Goal: Task Accomplishment & Management: Manage account settings

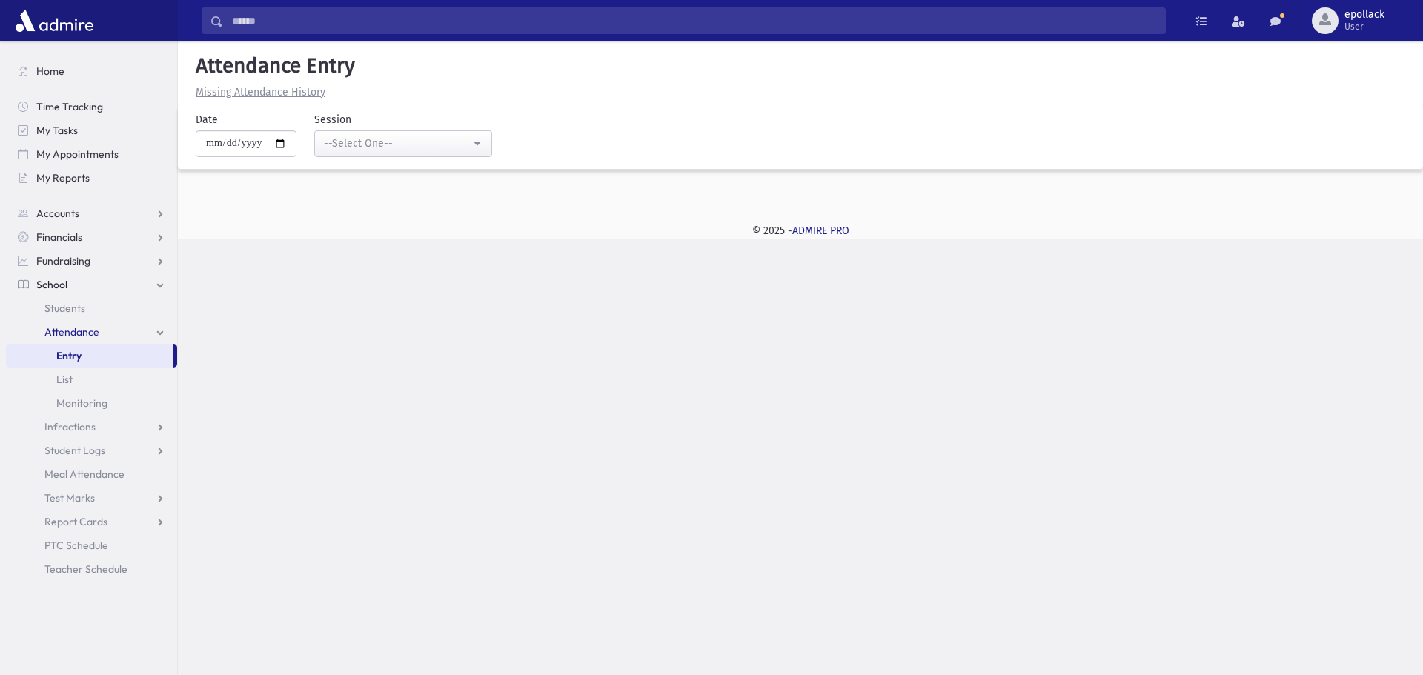
click at [93, 326] on span "Attendance" at bounding box center [71, 331] width 55 height 13
click at [165, 330] on link "Attendance" at bounding box center [91, 332] width 171 height 24
click at [78, 383] on link "List" at bounding box center [91, 379] width 171 height 24
click at [436, 145] on div "--Select One--" at bounding box center [397, 144] width 147 height 16
click at [416, 191] on link "--Select One--" at bounding box center [403, 183] width 178 height 27
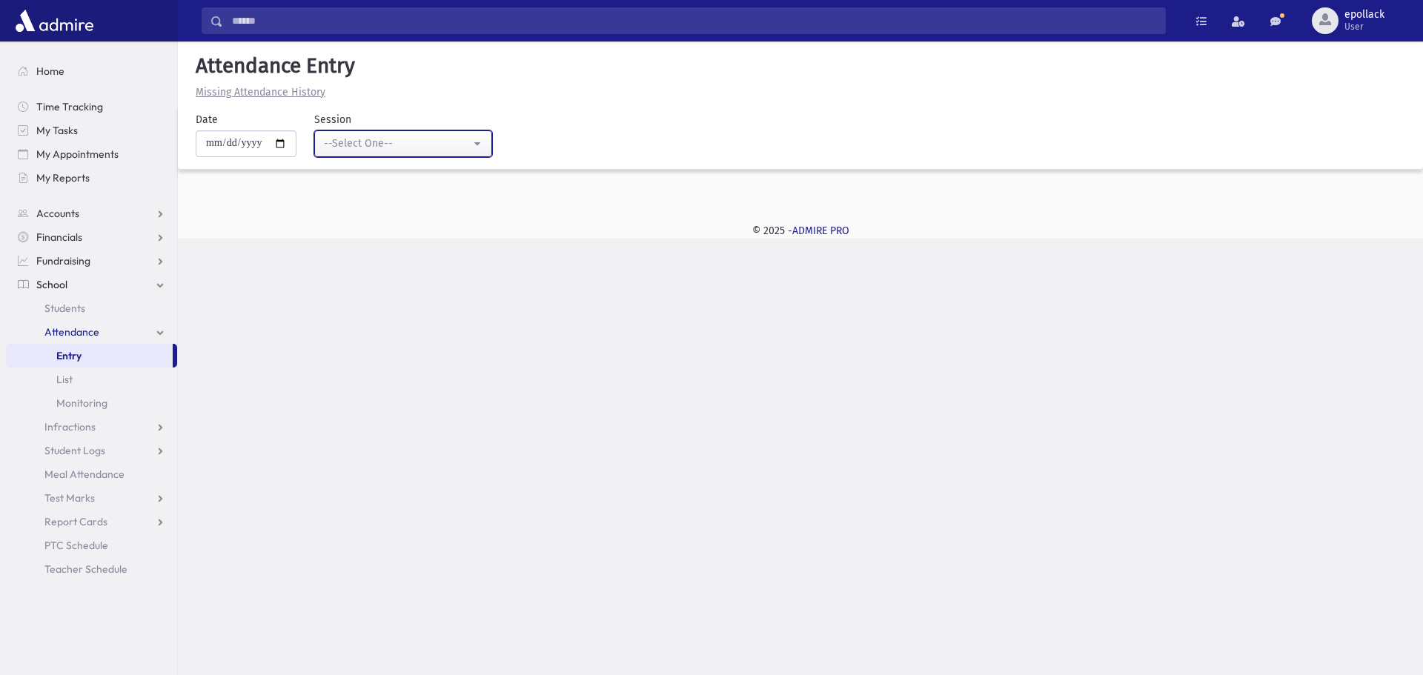
click at [482, 142] on button "--Select One--" at bounding box center [403, 143] width 178 height 27
click at [479, 147] on button "--Select One--" at bounding box center [403, 143] width 178 height 27
click at [63, 309] on span "Students" at bounding box center [64, 308] width 41 height 13
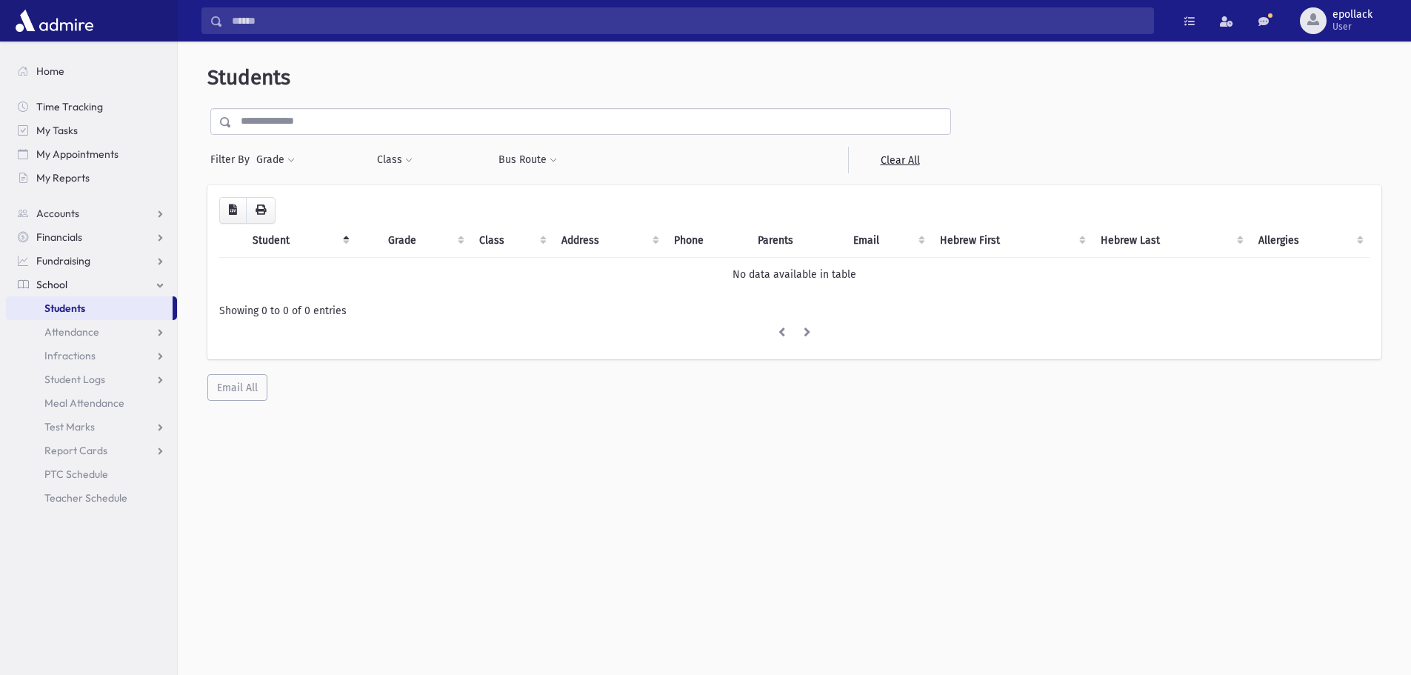
click at [63, 310] on span "Students" at bounding box center [64, 308] width 41 height 13
click at [78, 338] on span "Attendance" at bounding box center [71, 331] width 55 height 13
click at [71, 354] on span "Entry" at bounding box center [68, 355] width 25 height 13
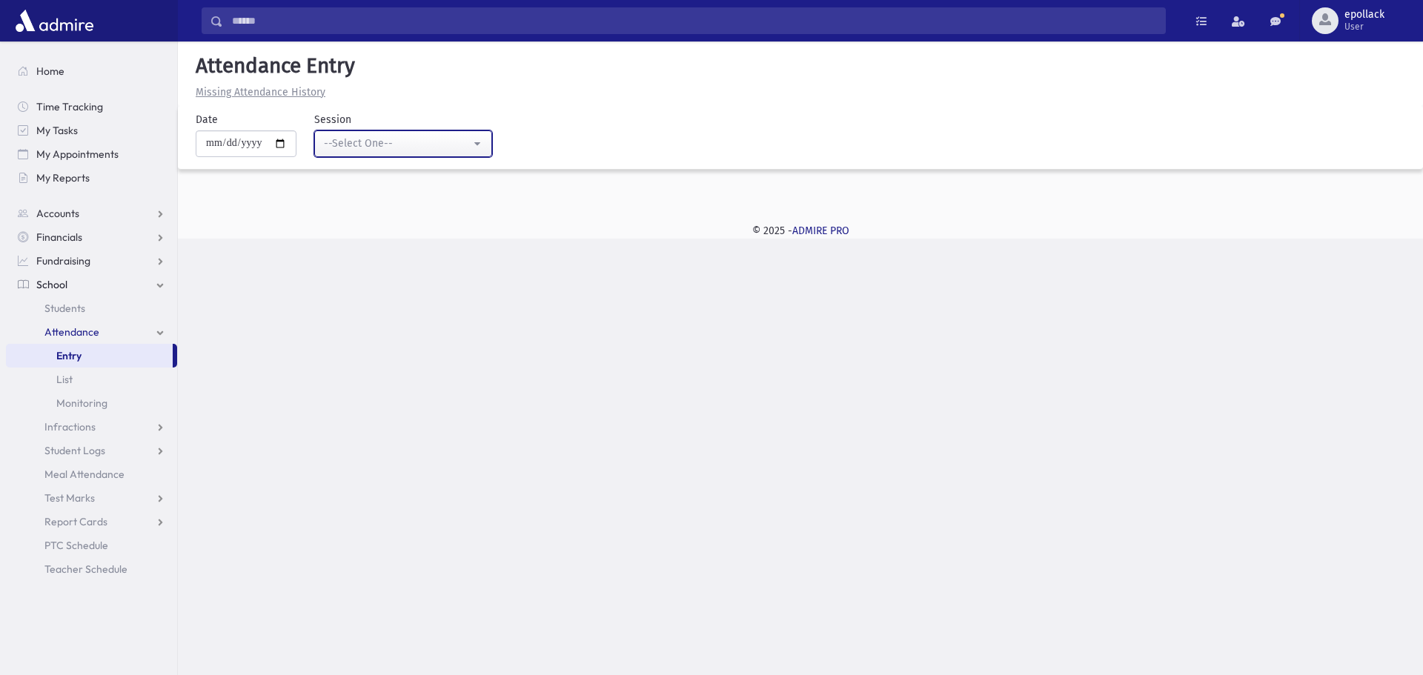
click at [408, 144] on div "--Select One--" at bounding box center [397, 144] width 147 height 16
click at [65, 333] on span "Attendance" at bounding box center [71, 331] width 55 height 13
click at [75, 305] on span "Students" at bounding box center [64, 308] width 41 height 13
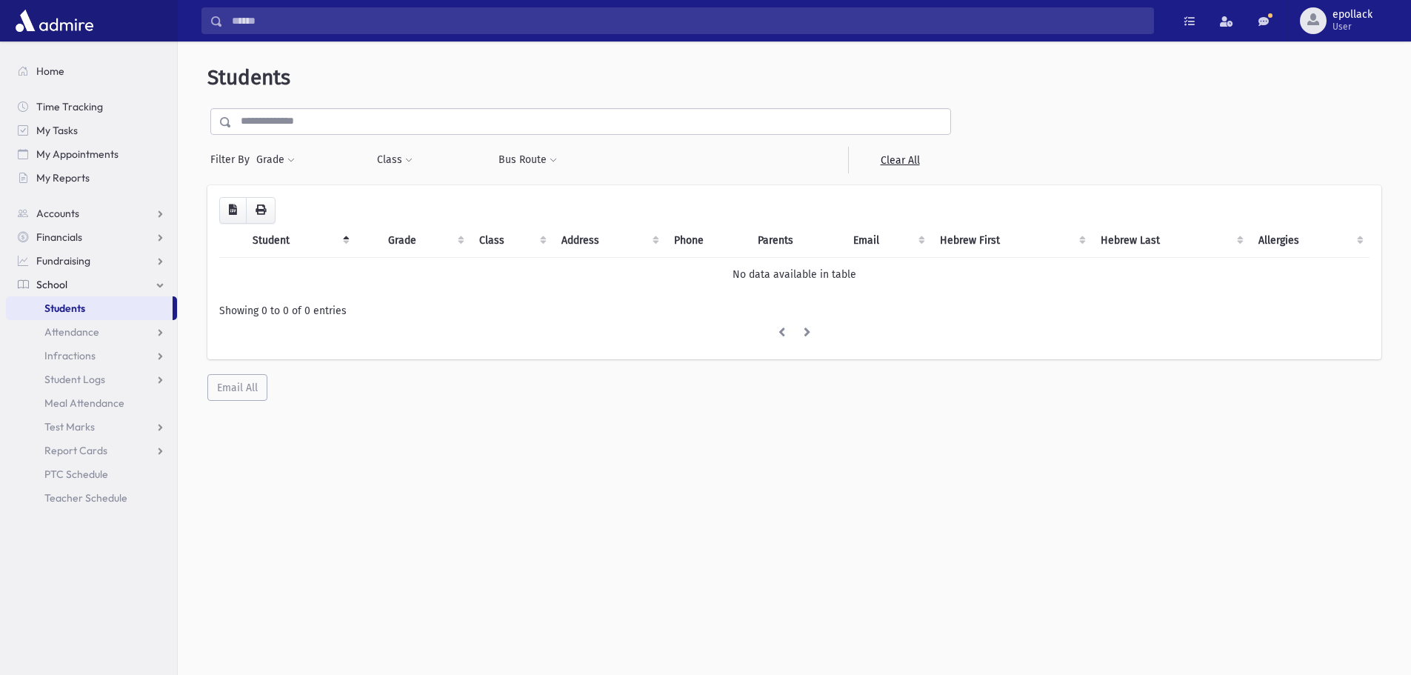
click at [291, 122] on input "text" at bounding box center [591, 121] width 719 height 27
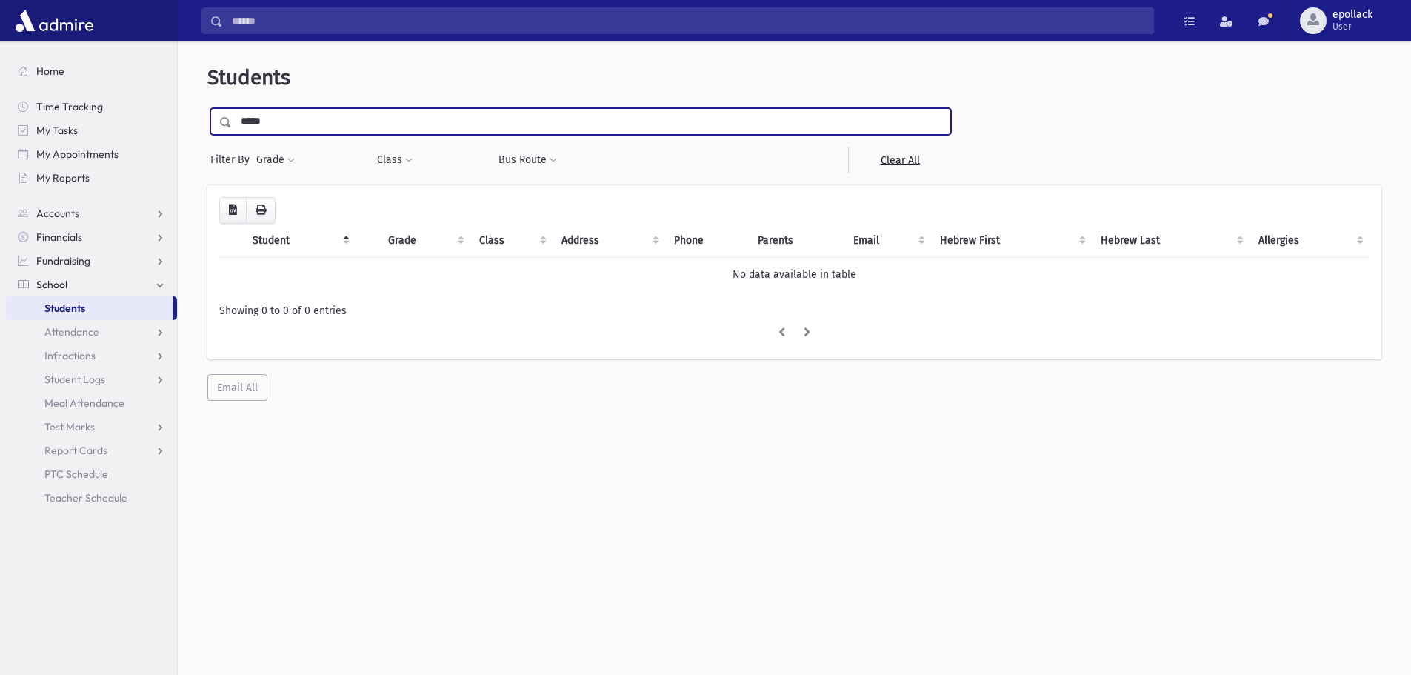
type input "*****"
click at [207, 108] on input "submit" at bounding box center [227, 118] width 41 height 20
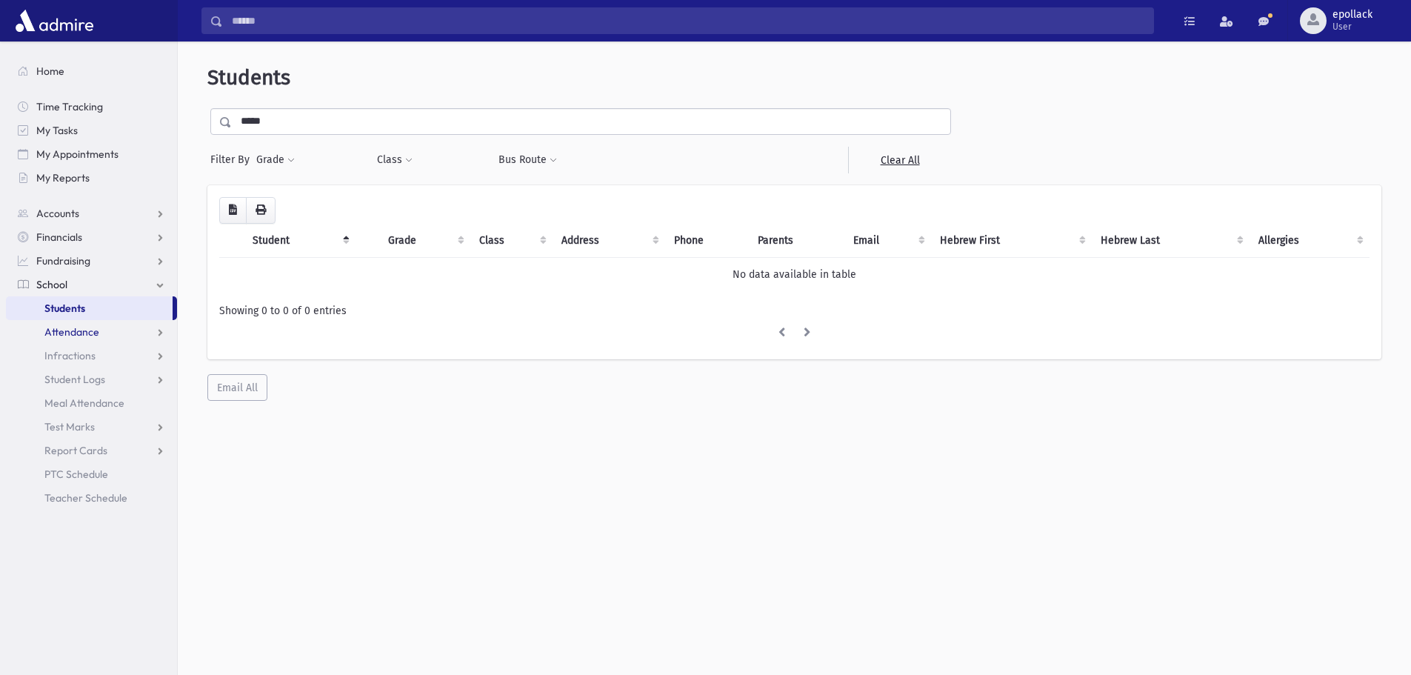
click at [99, 335] on link "Attendance" at bounding box center [91, 332] width 171 height 24
click at [63, 356] on span "Entry" at bounding box center [68, 355] width 25 height 13
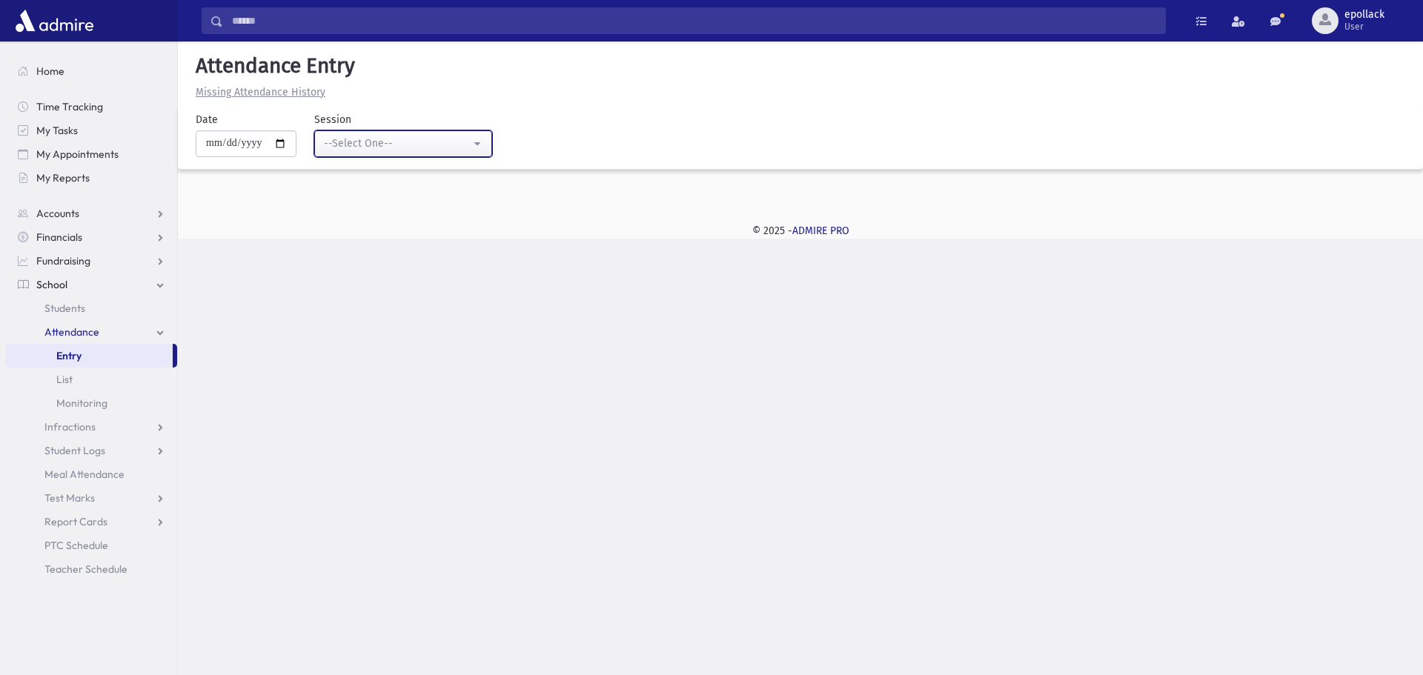
click at [354, 153] on button "--Select One--" at bounding box center [403, 143] width 178 height 27
click at [288, 144] on input "**********" at bounding box center [246, 143] width 101 height 27
click at [411, 148] on div "--Select One--" at bounding box center [397, 144] width 147 height 16
click at [532, 159] on div "**********" at bounding box center [792, 140] width 1245 height 57
click at [544, 188] on div at bounding box center [800, 194] width 1245 height 21
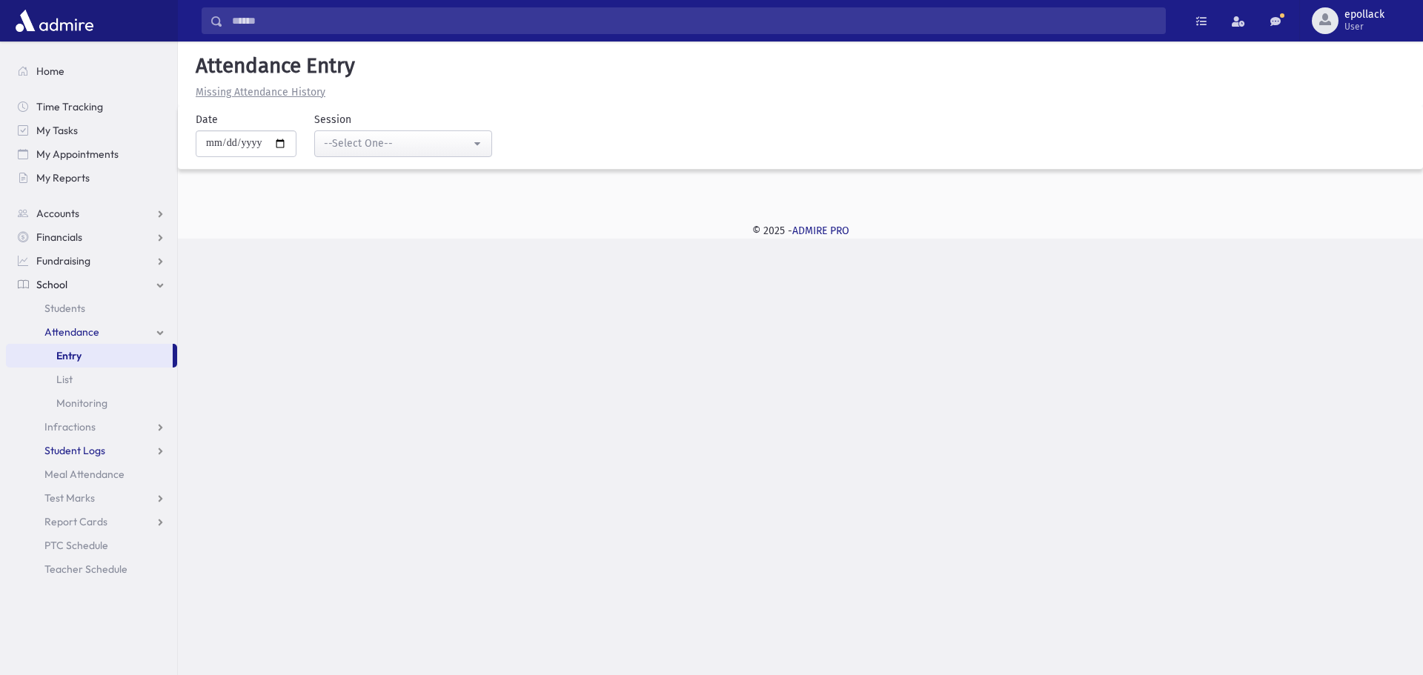
click at [94, 450] on span "Student Logs" at bounding box center [74, 450] width 61 height 13
click at [67, 472] on span "Entry" at bounding box center [68, 474] width 25 height 13
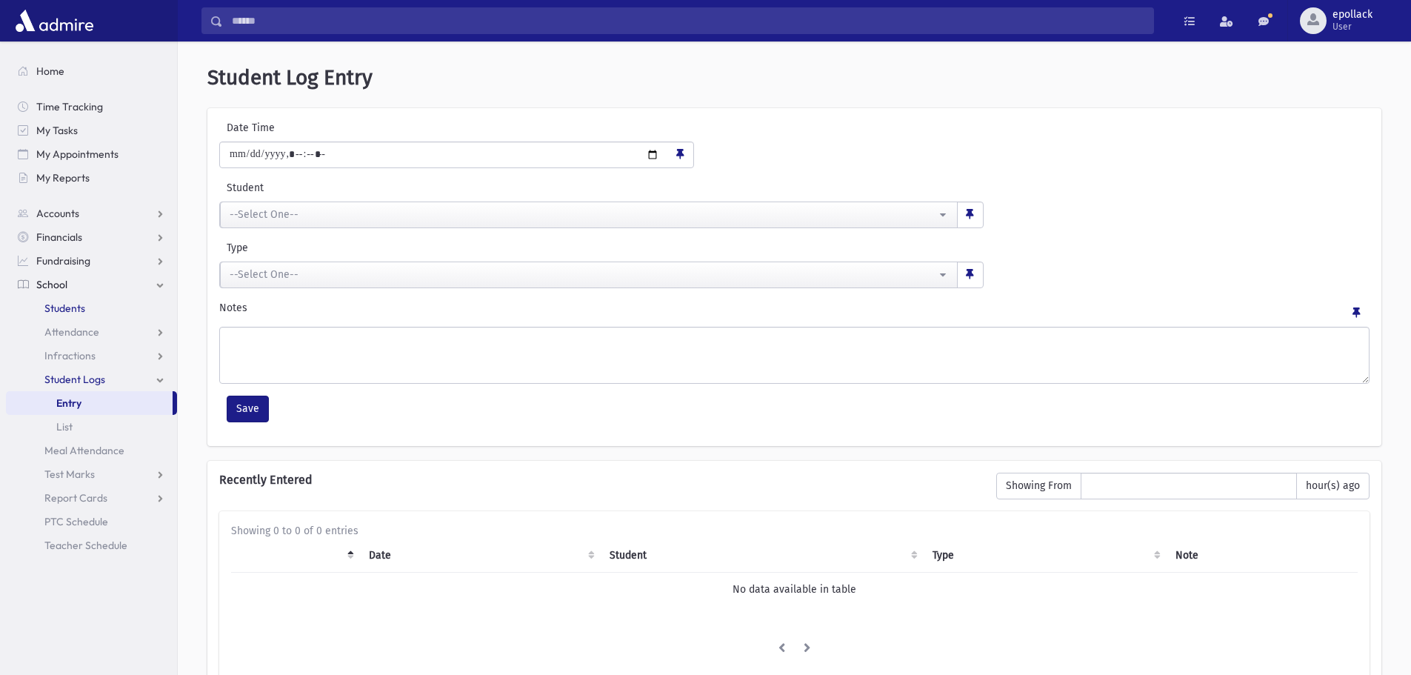
click at [65, 307] on span "Students" at bounding box center [64, 308] width 41 height 13
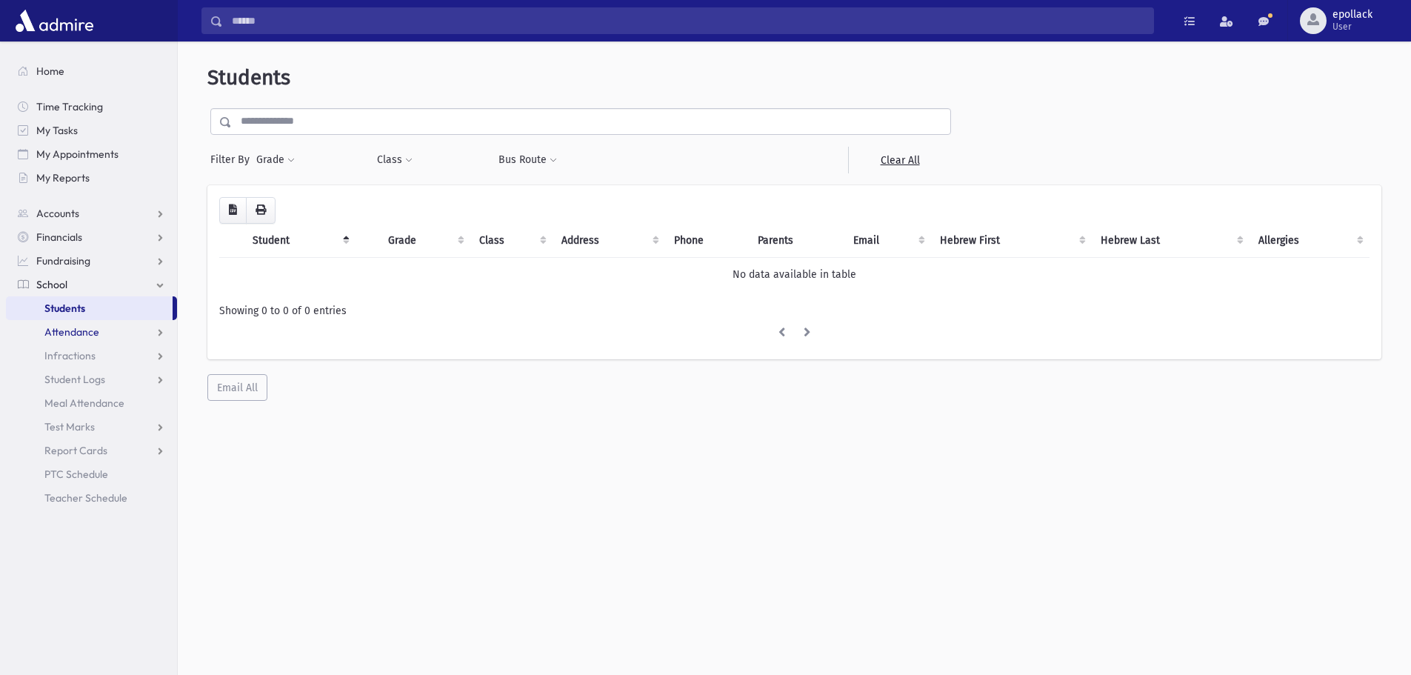
click at [77, 337] on span "Attendance" at bounding box center [71, 331] width 55 height 13
click at [69, 353] on span "Entry" at bounding box center [68, 355] width 25 height 13
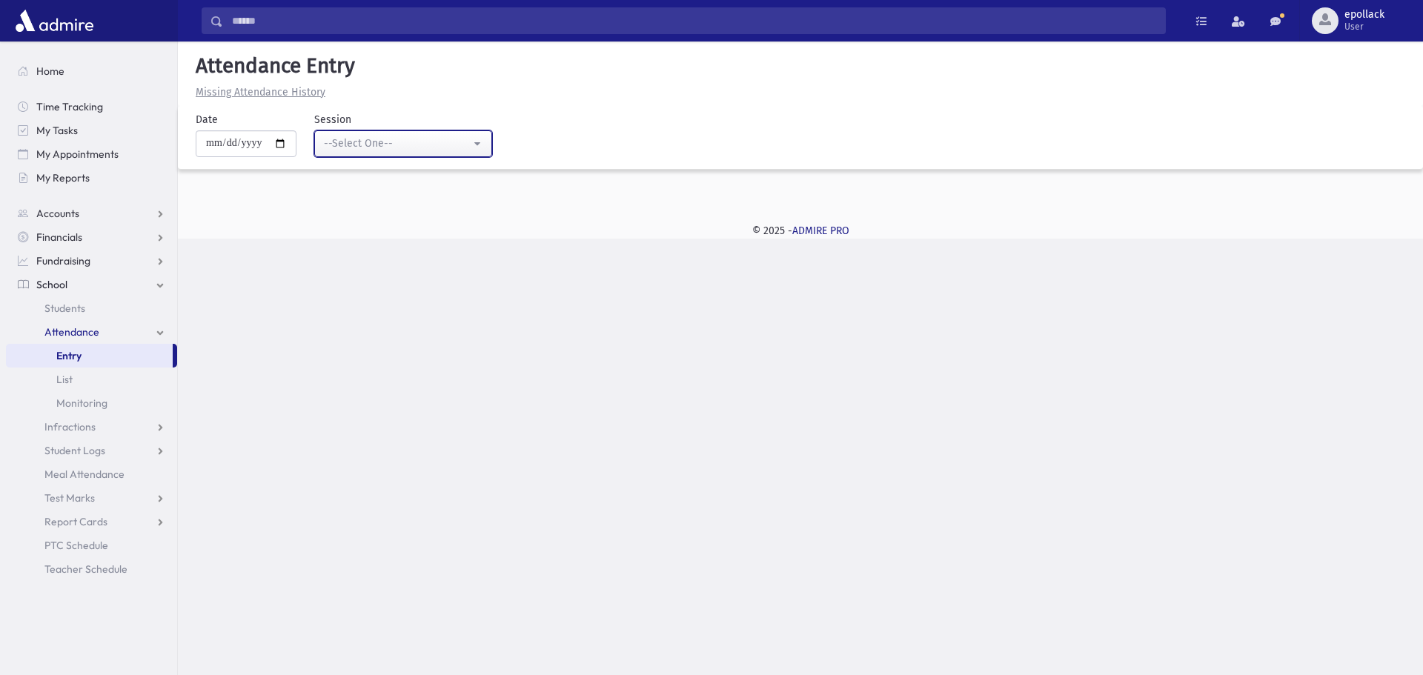
click at [484, 134] on button "--Select One--" at bounding box center [403, 143] width 178 height 27
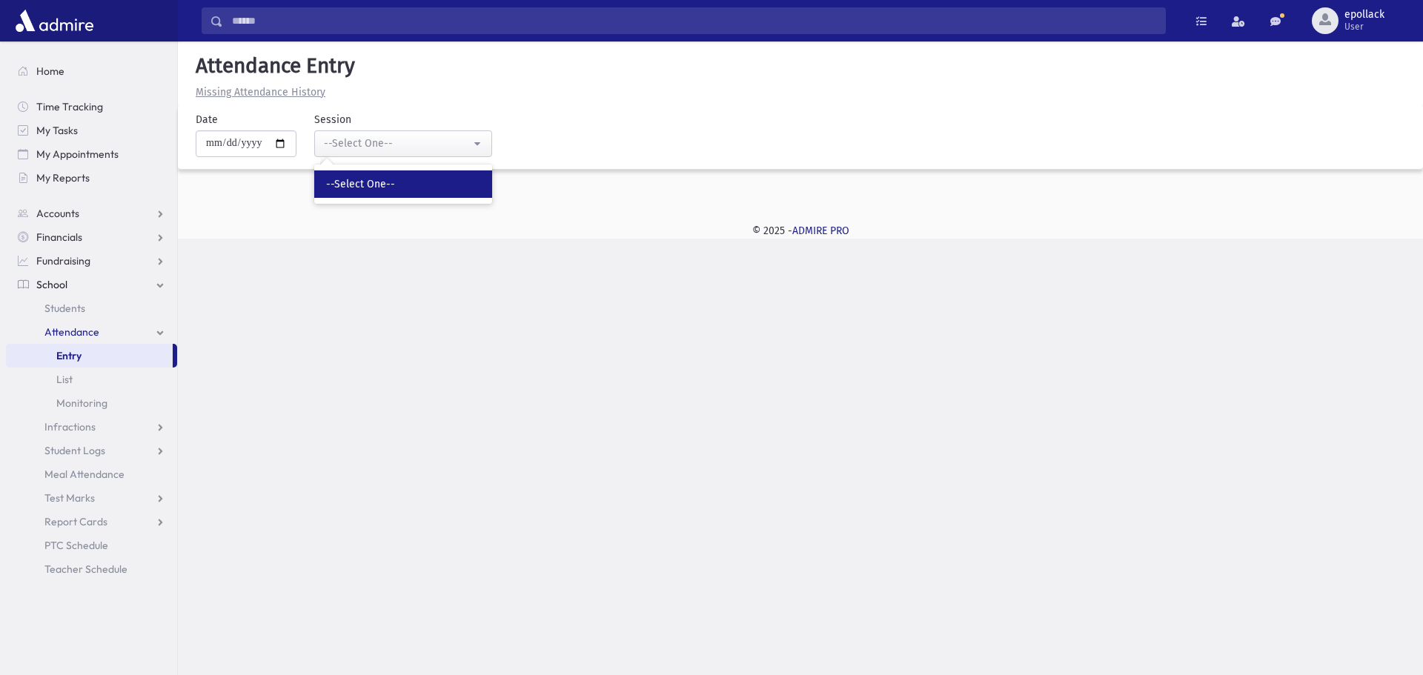
click at [419, 182] on link "--Select One--" at bounding box center [403, 183] width 178 height 27
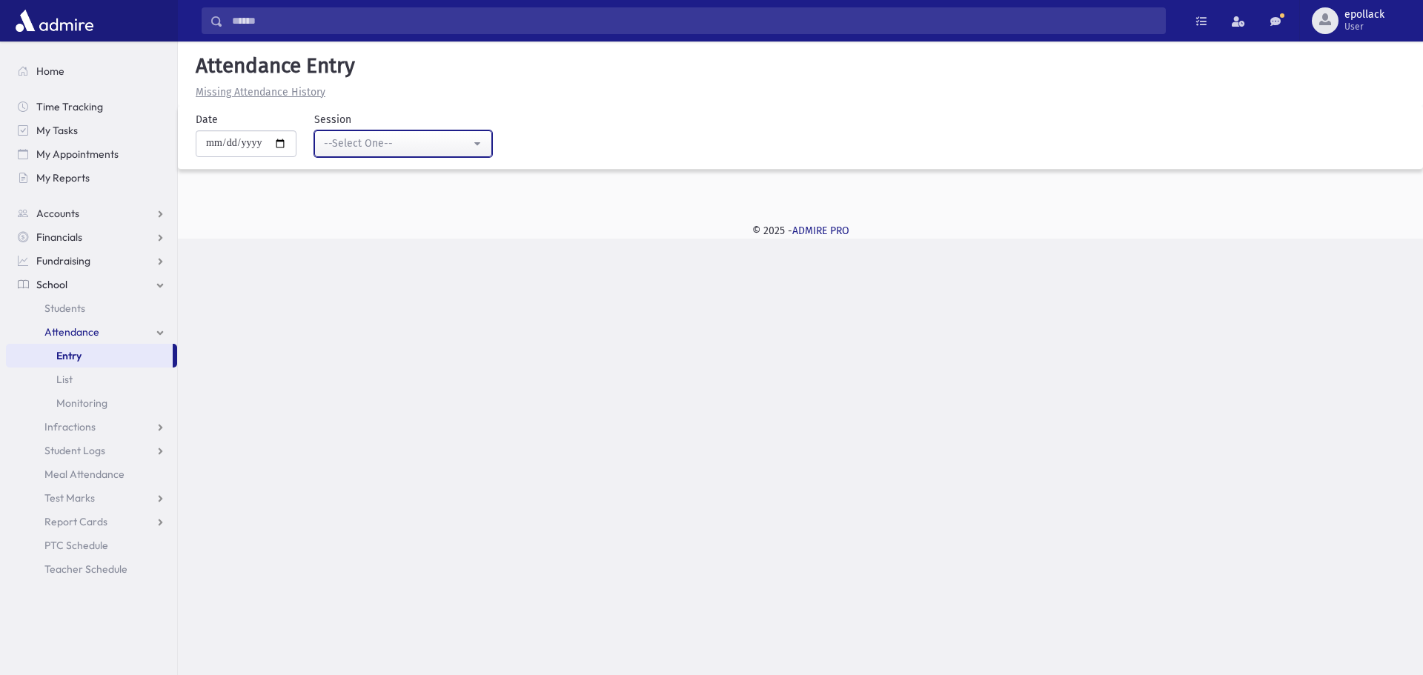
click at [422, 153] on button "--Select One--" at bounding box center [403, 143] width 178 height 27
click at [423, 150] on div "--Select One--" at bounding box center [397, 144] width 147 height 16
click at [59, 70] on span "Home" at bounding box center [50, 70] width 28 height 13
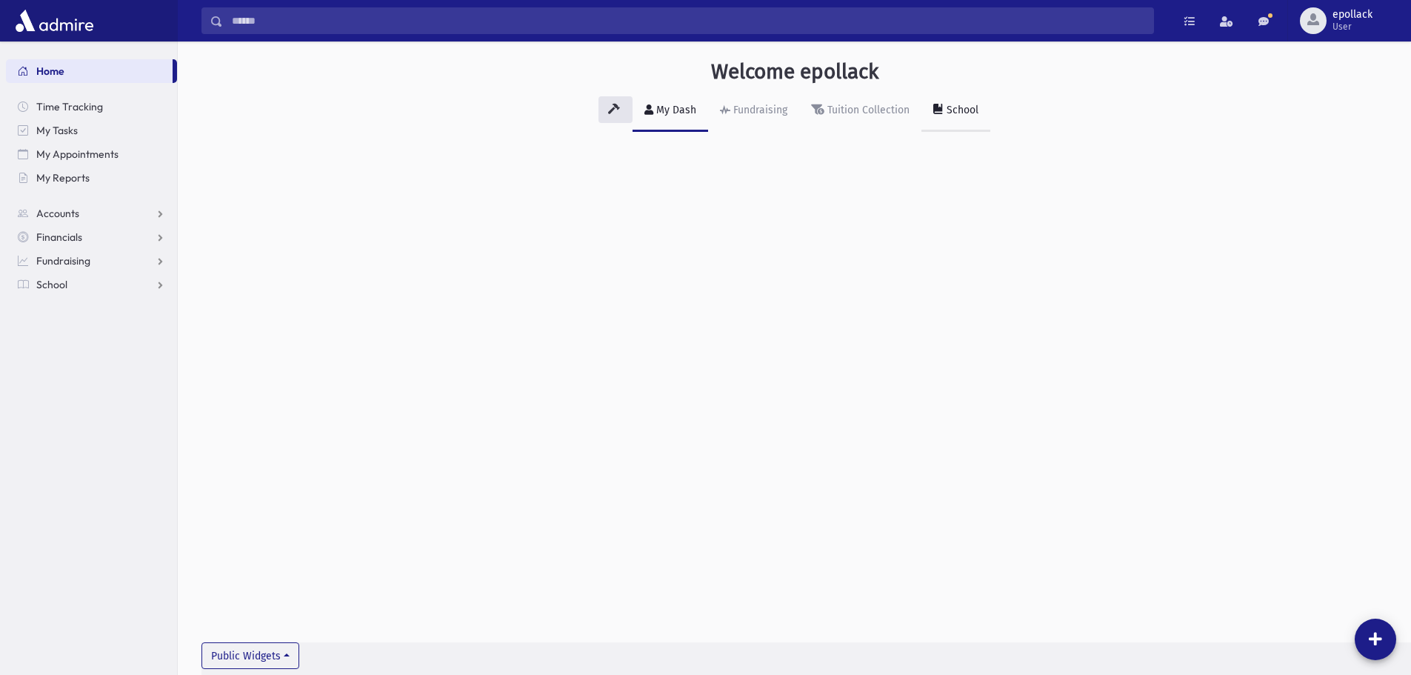
click at [965, 107] on div "School" at bounding box center [961, 110] width 35 height 13
click at [959, 108] on div "School" at bounding box center [961, 110] width 35 height 13
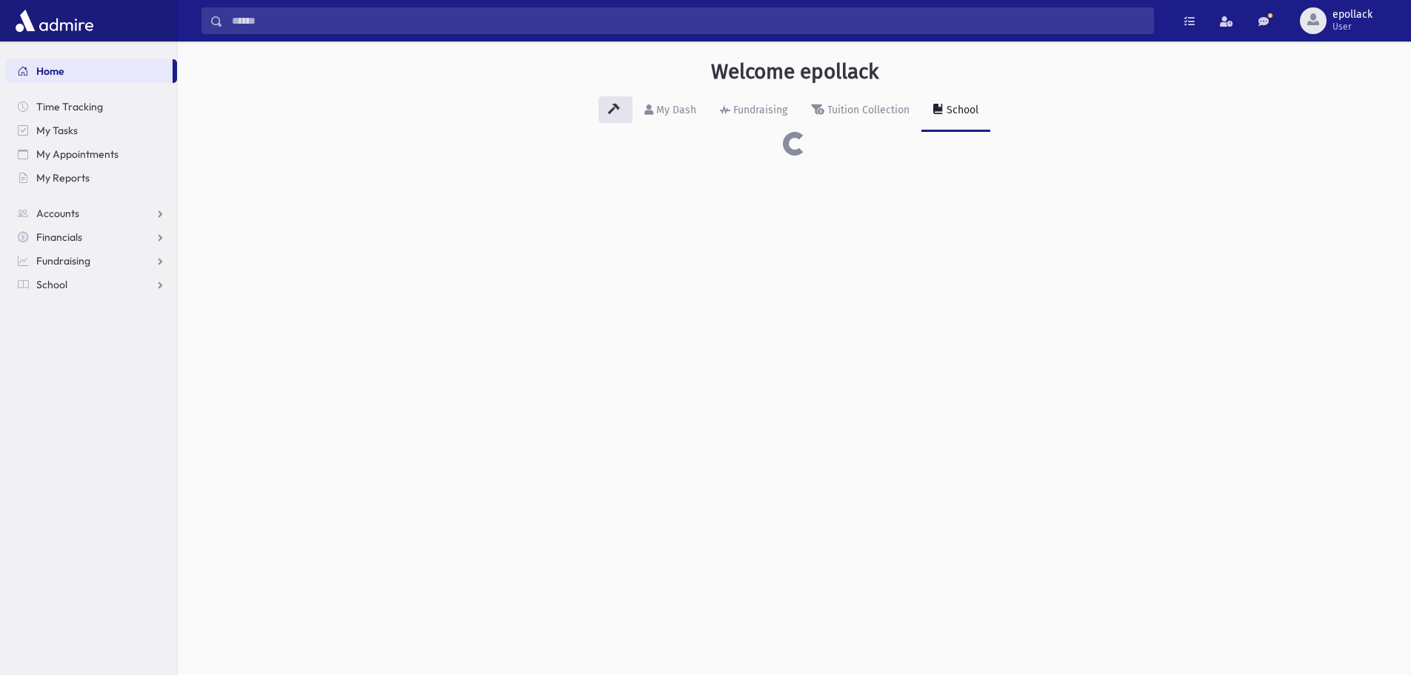
click at [959, 108] on div "School" at bounding box center [961, 110] width 35 height 13
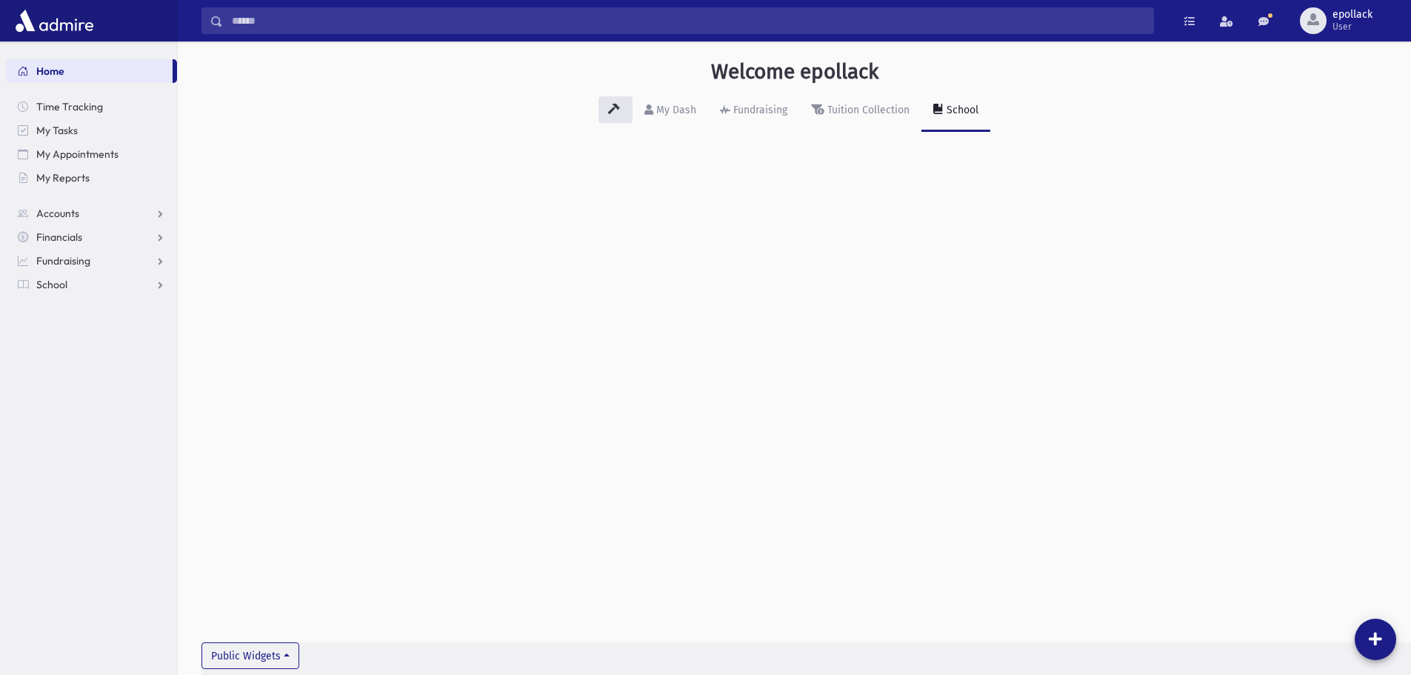
click at [948, 118] on link "School" at bounding box center [956, 110] width 69 height 41
click at [948, 116] on div "School" at bounding box center [961, 110] width 35 height 13
click at [62, 282] on span "School" at bounding box center [51, 284] width 31 height 13
click at [83, 306] on span "Students" at bounding box center [64, 308] width 41 height 13
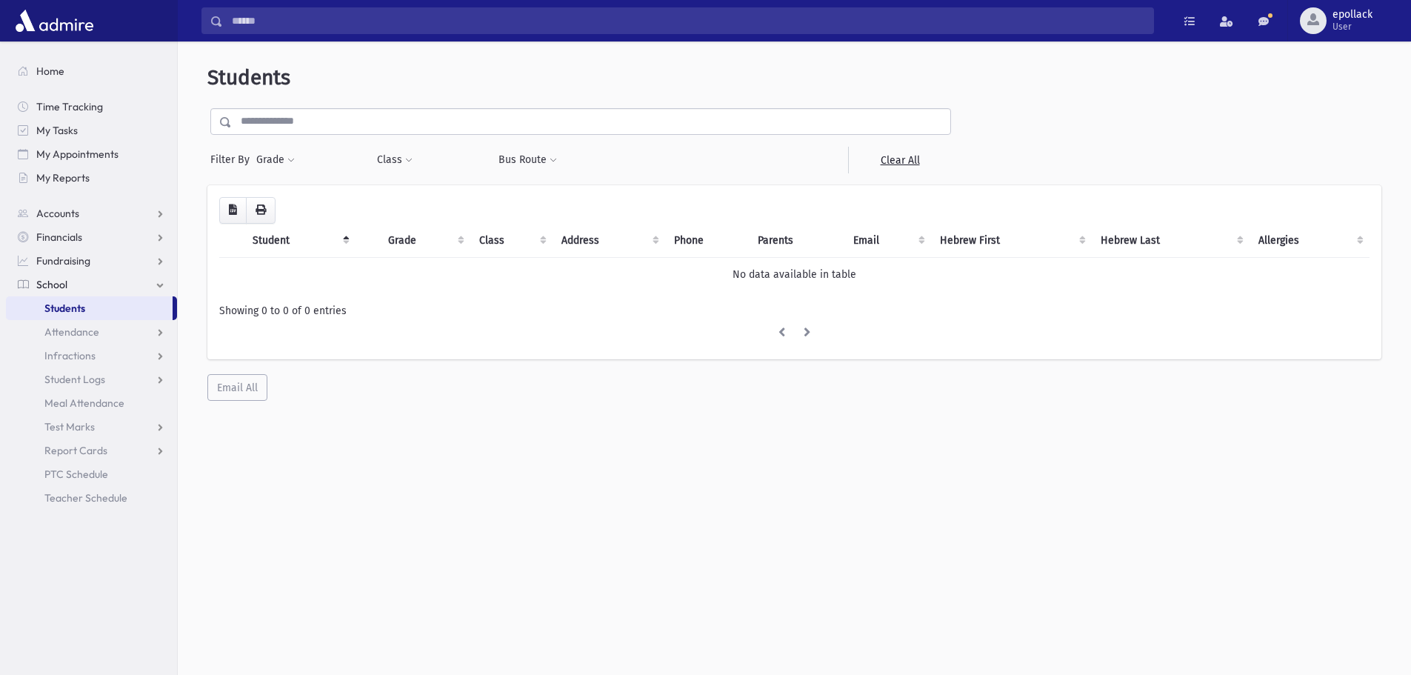
click at [345, 236] on th "Student" at bounding box center [300, 241] width 112 height 34
click at [270, 122] on input "text" at bounding box center [591, 121] width 719 height 27
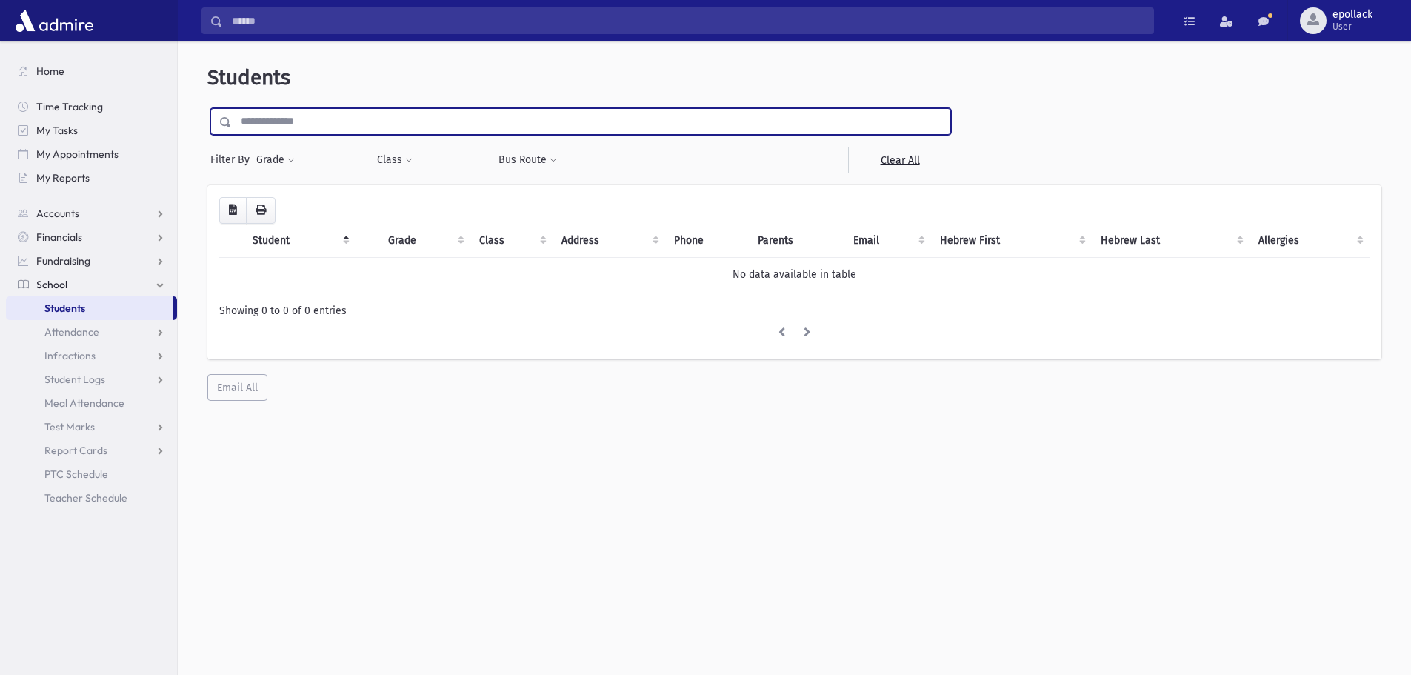
type input "*****"
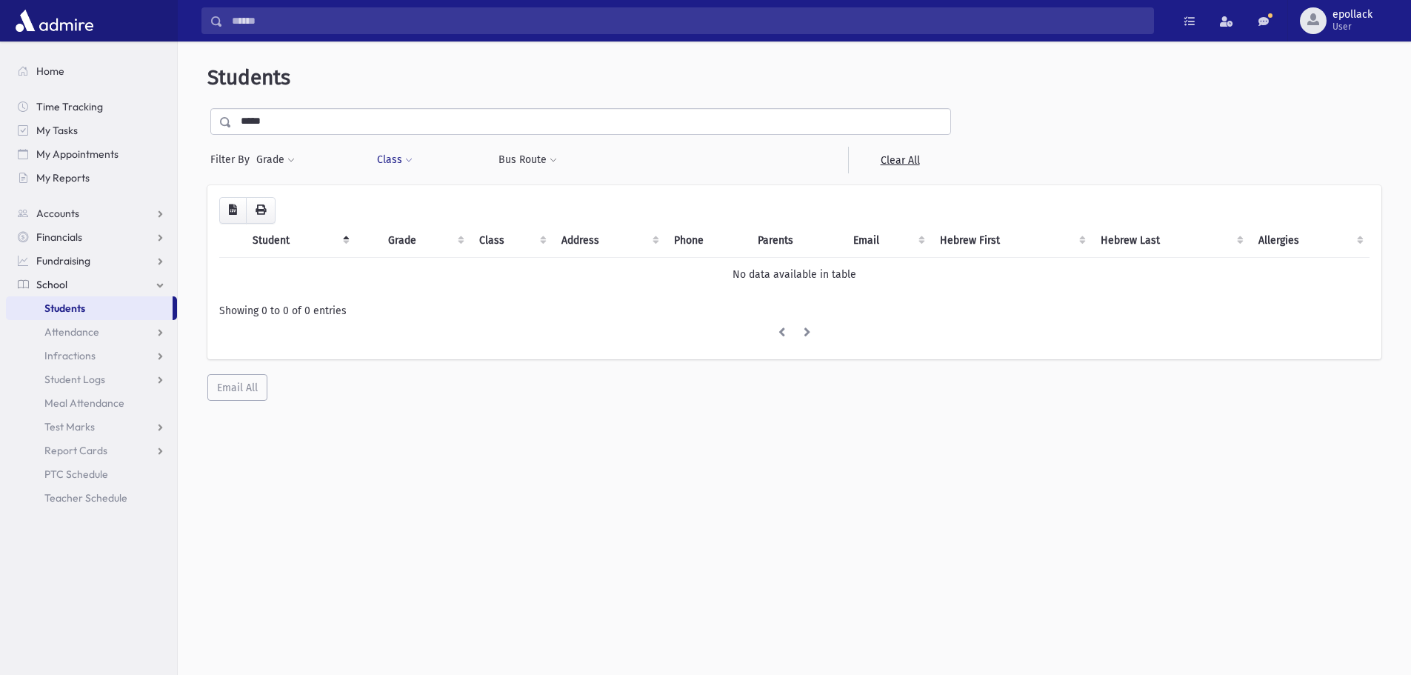
click at [405, 160] on span at bounding box center [408, 160] width 7 height 9
click at [399, 161] on button "Class" at bounding box center [394, 160] width 37 height 27
click at [91, 307] on link "Students" at bounding box center [89, 308] width 167 height 24
click at [64, 282] on span "School" at bounding box center [51, 284] width 31 height 13
click at [66, 261] on span "Fundraising" at bounding box center [63, 260] width 54 height 13
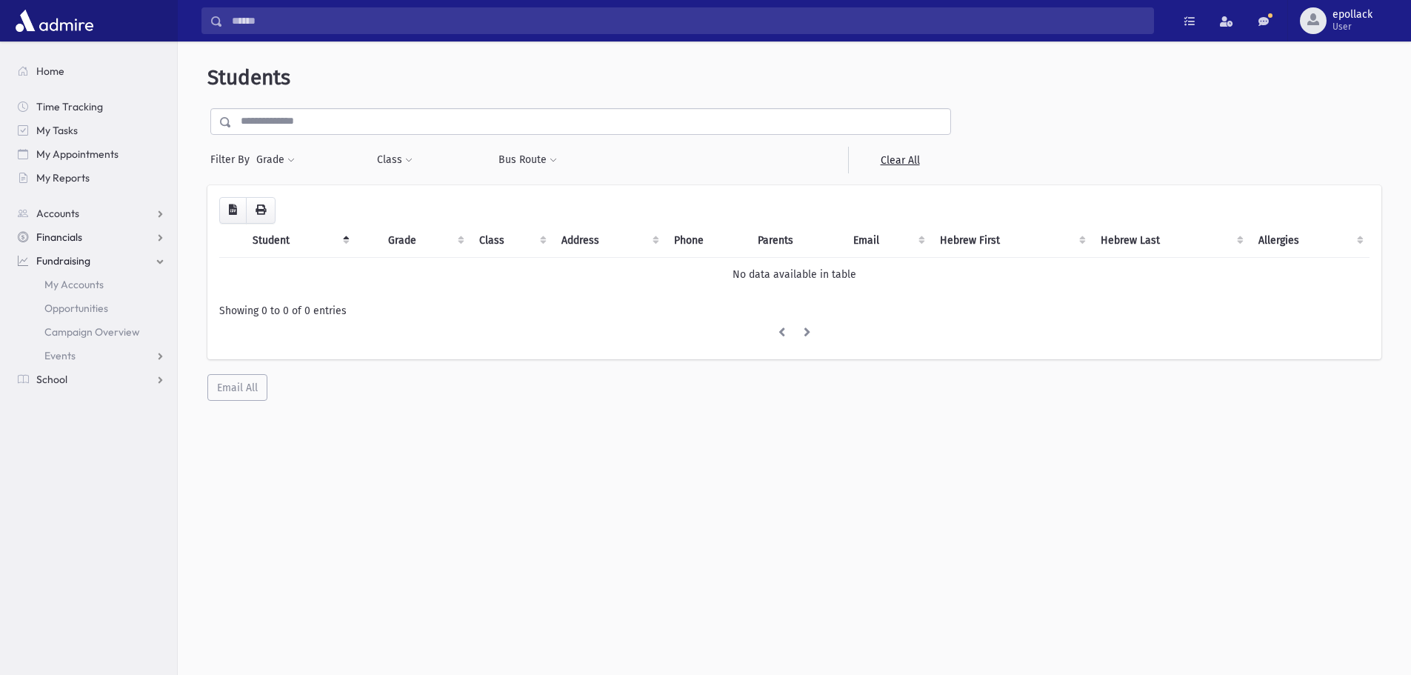
click at [64, 237] on span "Financials" at bounding box center [59, 236] width 46 height 13
click at [64, 213] on span "Accounts" at bounding box center [57, 213] width 43 height 13
click at [50, 66] on span "Home" at bounding box center [50, 70] width 28 height 13
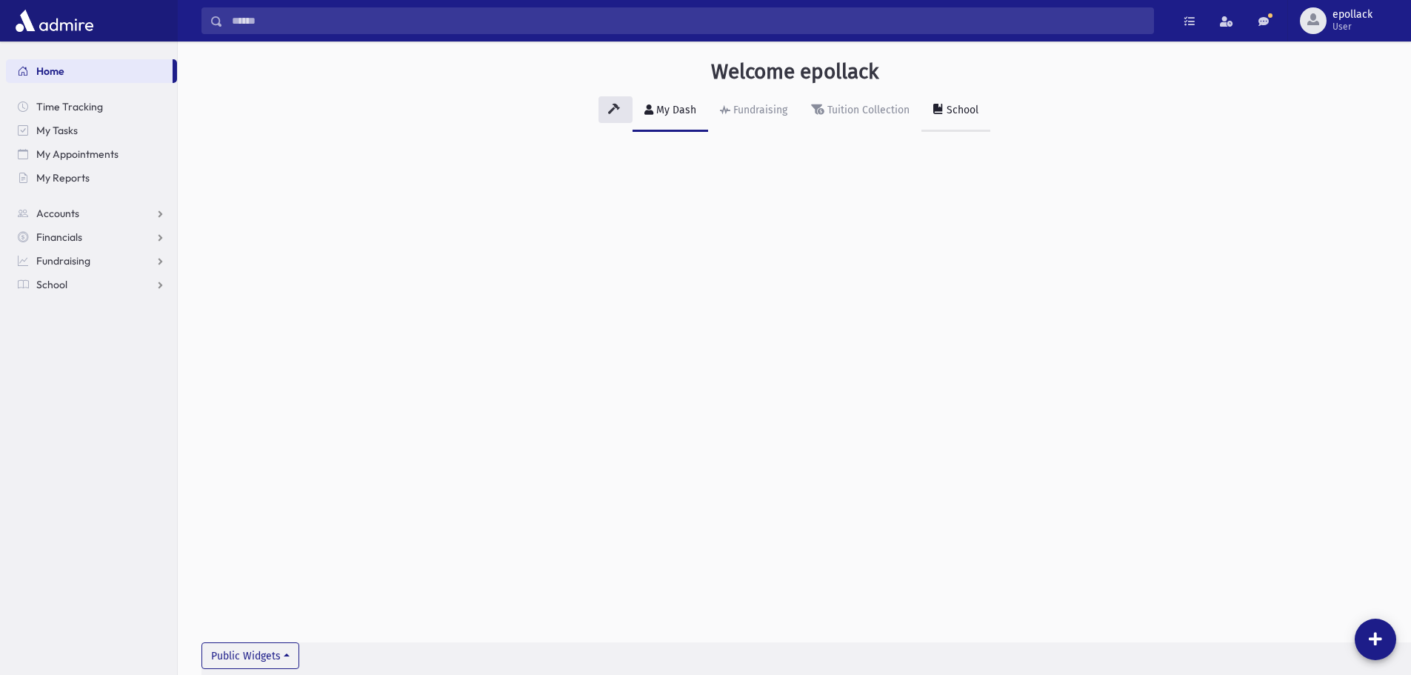
click at [962, 111] on div "School" at bounding box center [961, 110] width 35 height 13
click at [67, 285] on span "School" at bounding box center [51, 284] width 31 height 13
click at [90, 336] on span "Attendance" at bounding box center [71, 331] width 55 height 13
click at [66, 358] on span "Entry" at bounding box center [68, 355] width 25 height 13
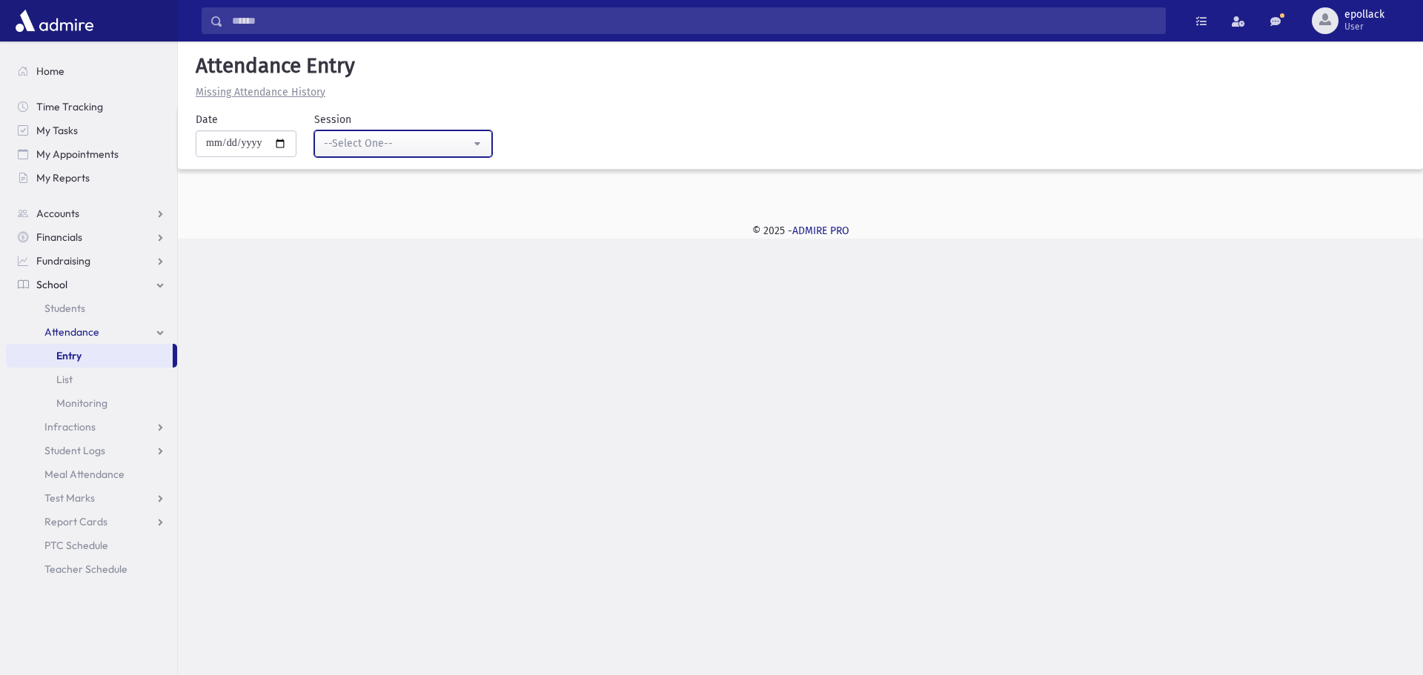
click at [481, 150] on button "--Select One--" at bounding box center [403, 143] width 178 height 27
click at [256, 147] on input "**********" at bounding box center [246, 143] width 101 height 27
click at [325, 189] on div at bounding box center [800, 194] width 1245 height 21
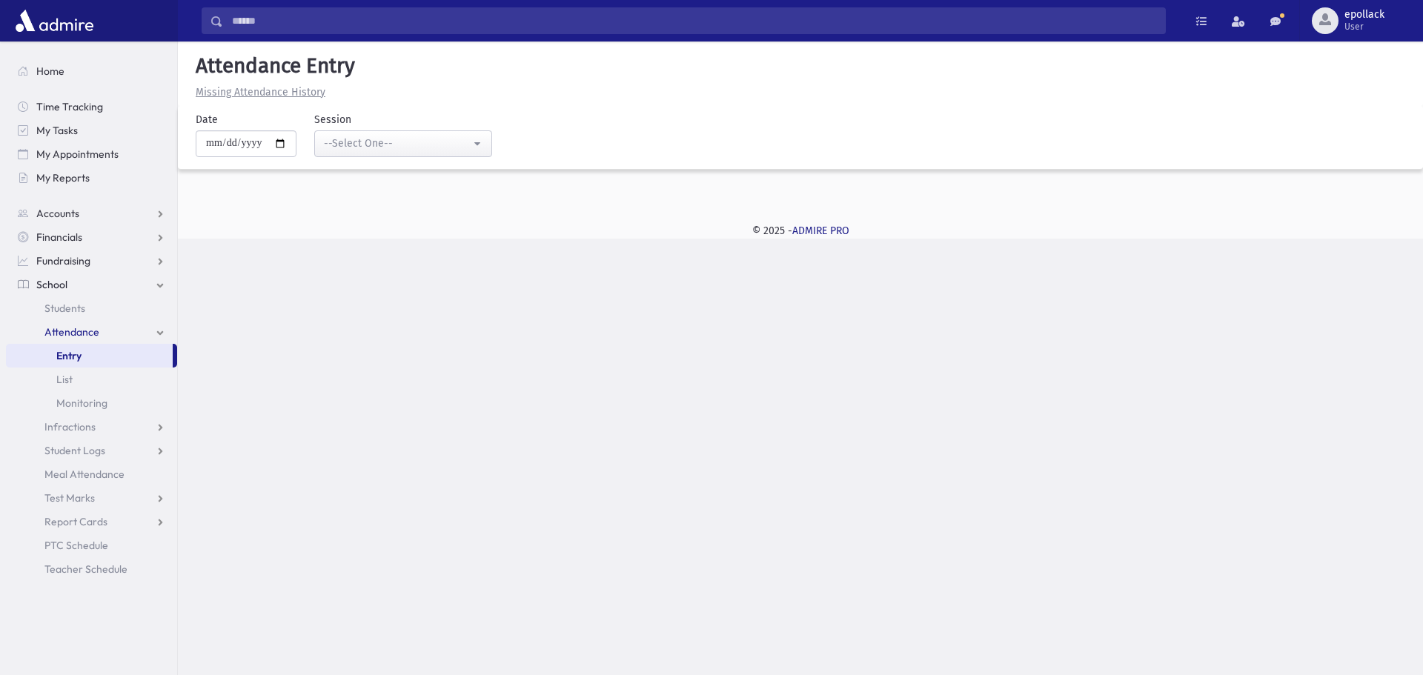
click at [314, 92] on u "Missing Attendance History" at bounding box center [261, 92] width 130 height 13
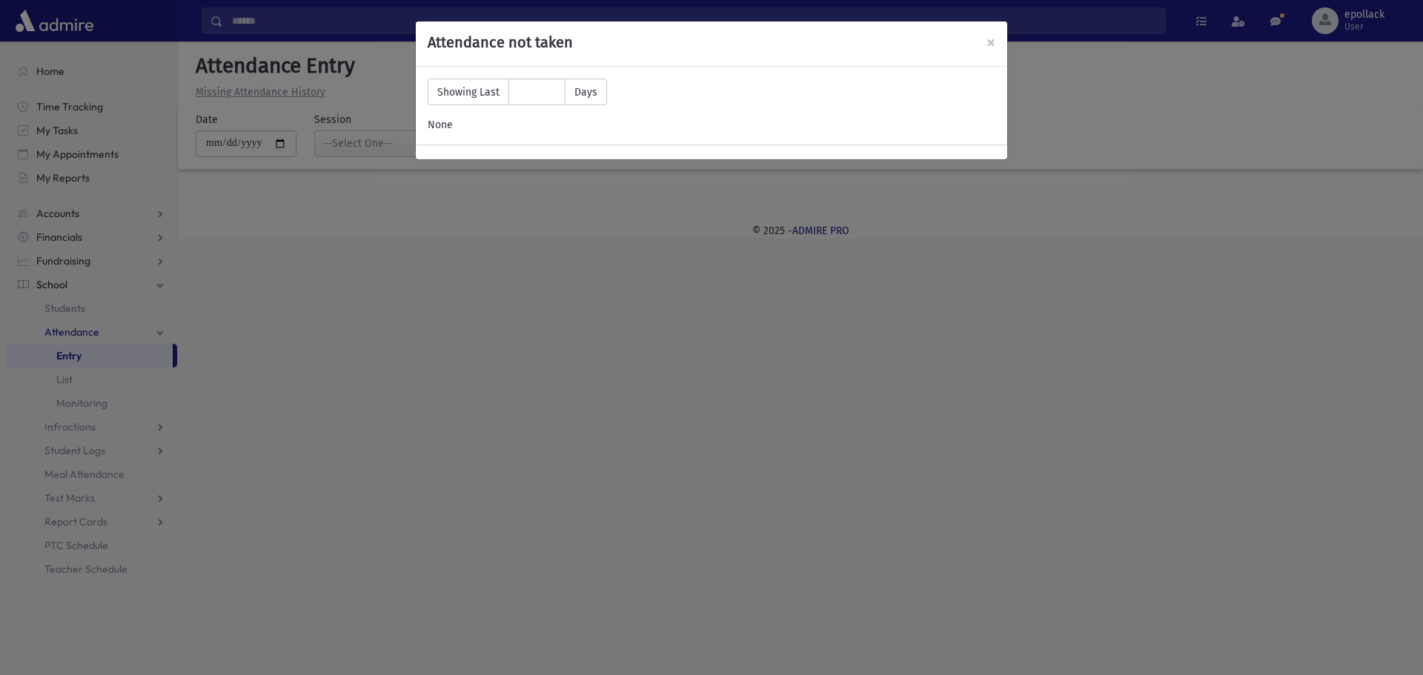
drag, startPoint x: 433, startPoint y: 137, endPoint x: 456, endPoint y: 114, distance: 32.5
click at [433, 137] on div "Showing Last ** Days None" at bounding box center [711, 106] width 591 height 78
click at [984, 44] on h5 "Attendance not taken" at bounding box center [711, 42] width 568 height 18
click at [990, 45] on span "×" at bounding box center [990, 42] width 9 height 21
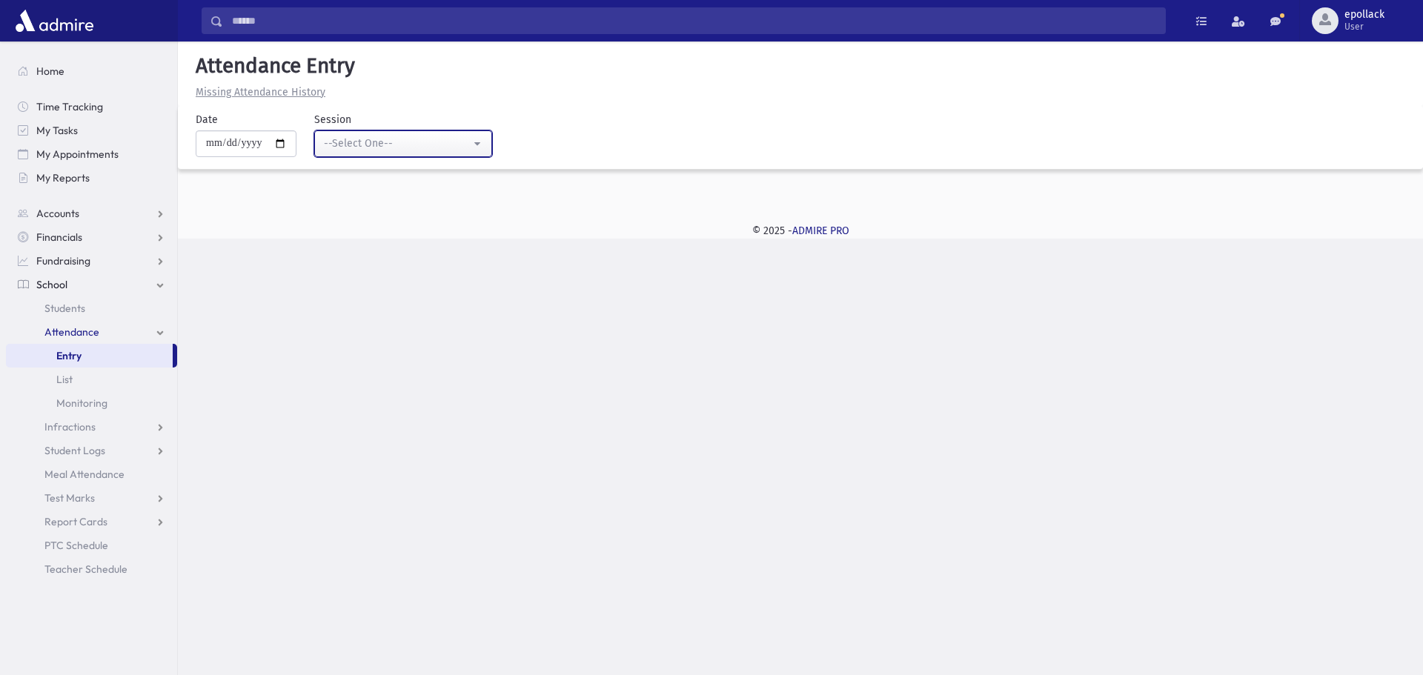
click at [485, 147] on button "--Select One--" at bounding box center [403, 143] width 178 height 27
click at [68, 384] on span "List" at bounding box center [64, 379] width 16 height 13
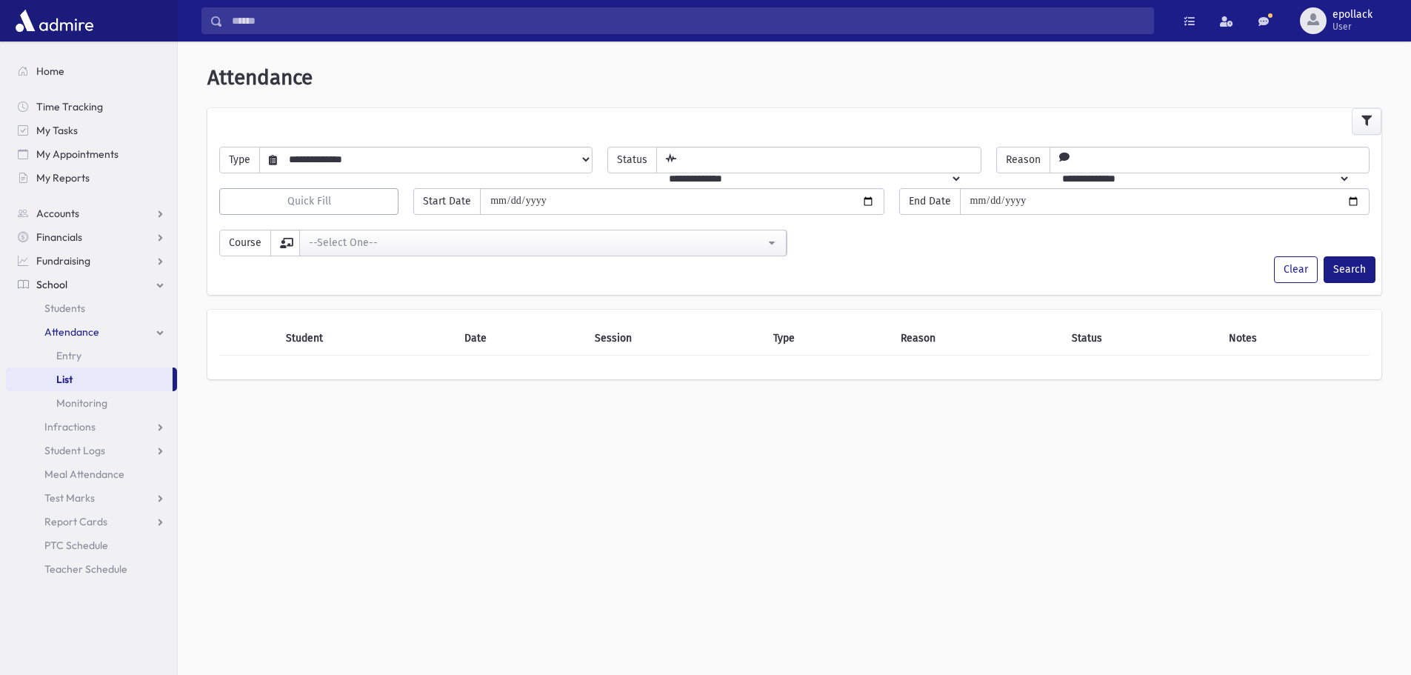
click at [336, 338] on th "Student" at bounding box center [366, 339] width 179 height 34
click at [351, 200] on button "Quick Fill" at bounding box center [308, 201] width 179 height 27
click at [380, 505] on div "**********" at bounding box center [795, 363] width 1234 height 633
click at [581, 158] on select "**********" at bounding box center [434, 159] width 315 height 25
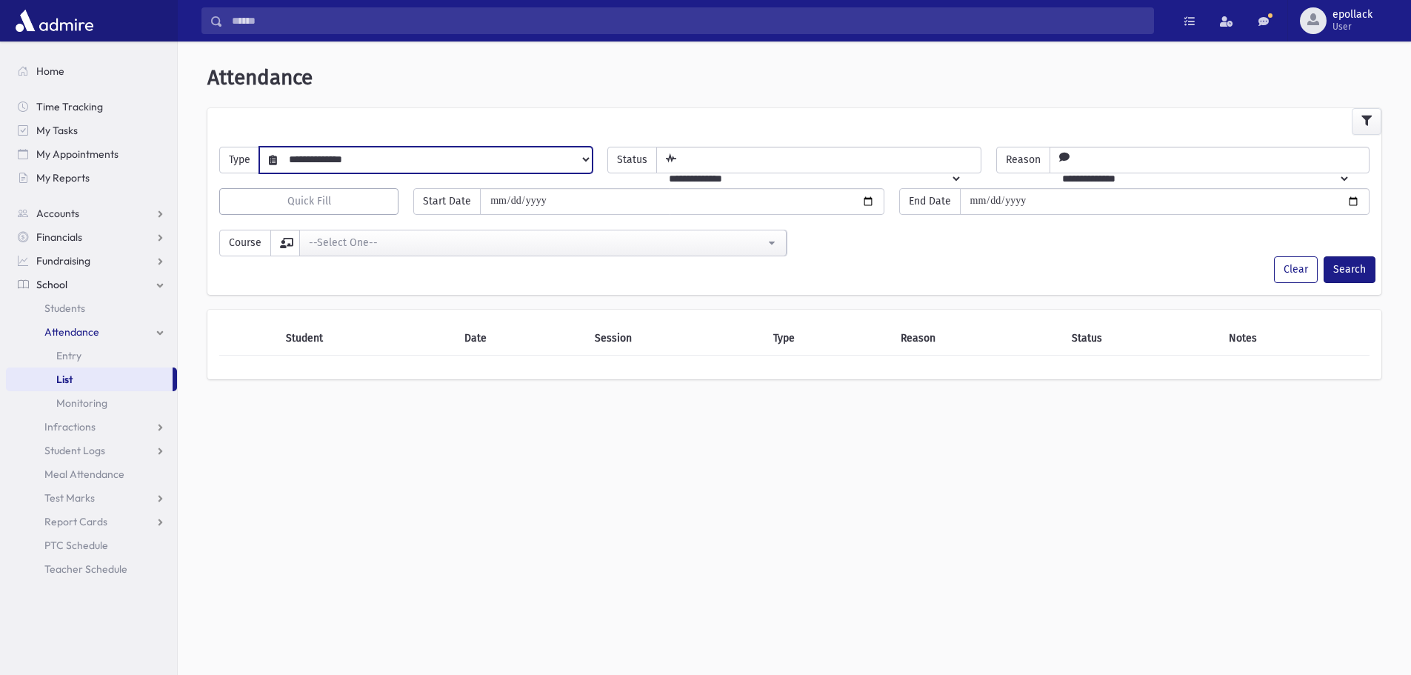
click at [581, 158] on select "**********" at bounding box center [434, 159] width 315 height 25
select select "******"
click at [277, 147] on select "**********" at bounding box center [434, 159] width 315 height 25
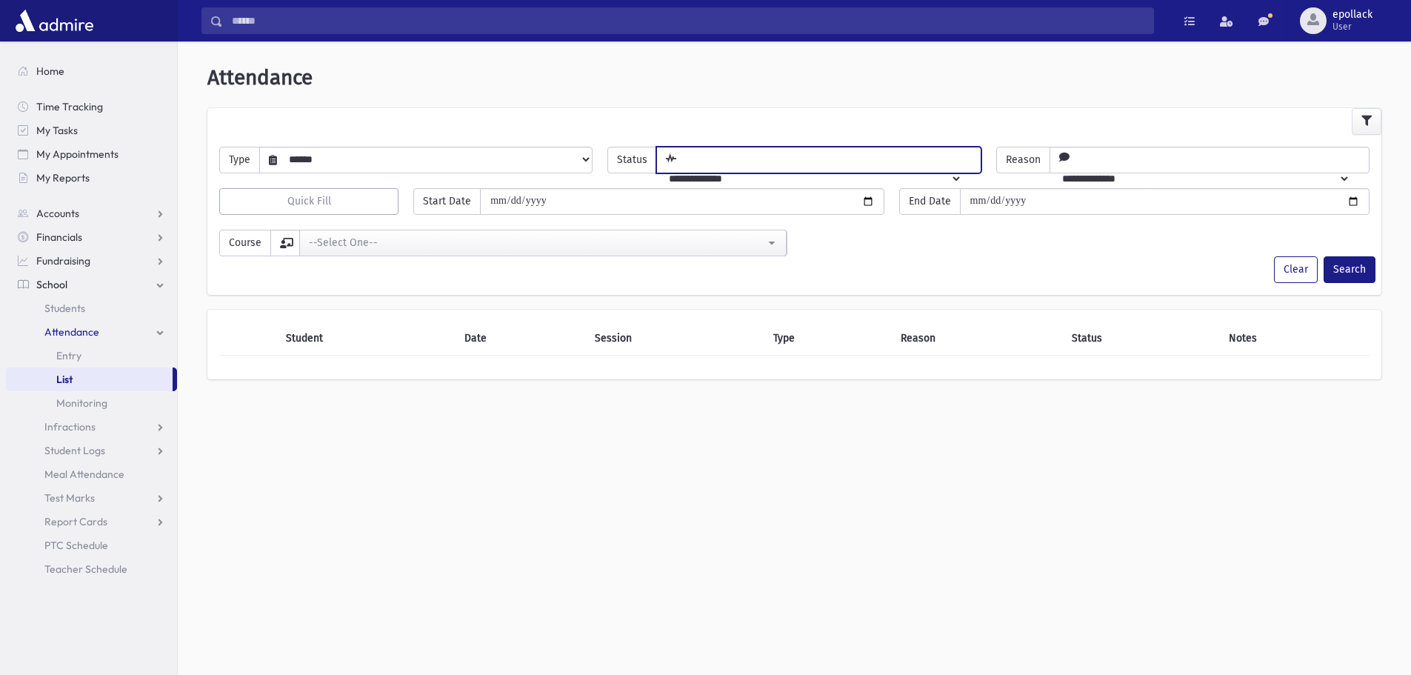
click at [735, 166] on select "**********" at bounding box center [809, 178] width 305 height 25
select select "*******"
click at [676, 166] on select "**********" at bounding box center [809, 178] width 305 height 25
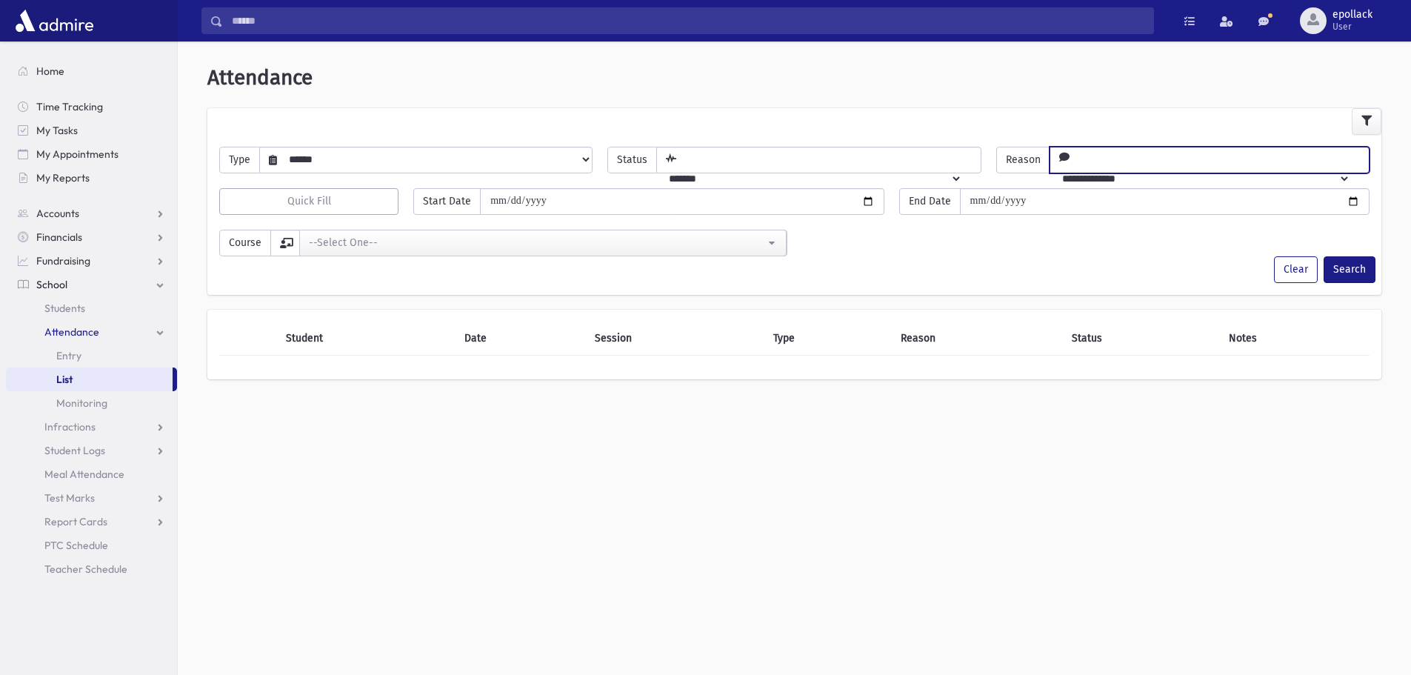
click at [1157, 166] on select "**********" at bounding box center [1201, 178] width 300 height 25
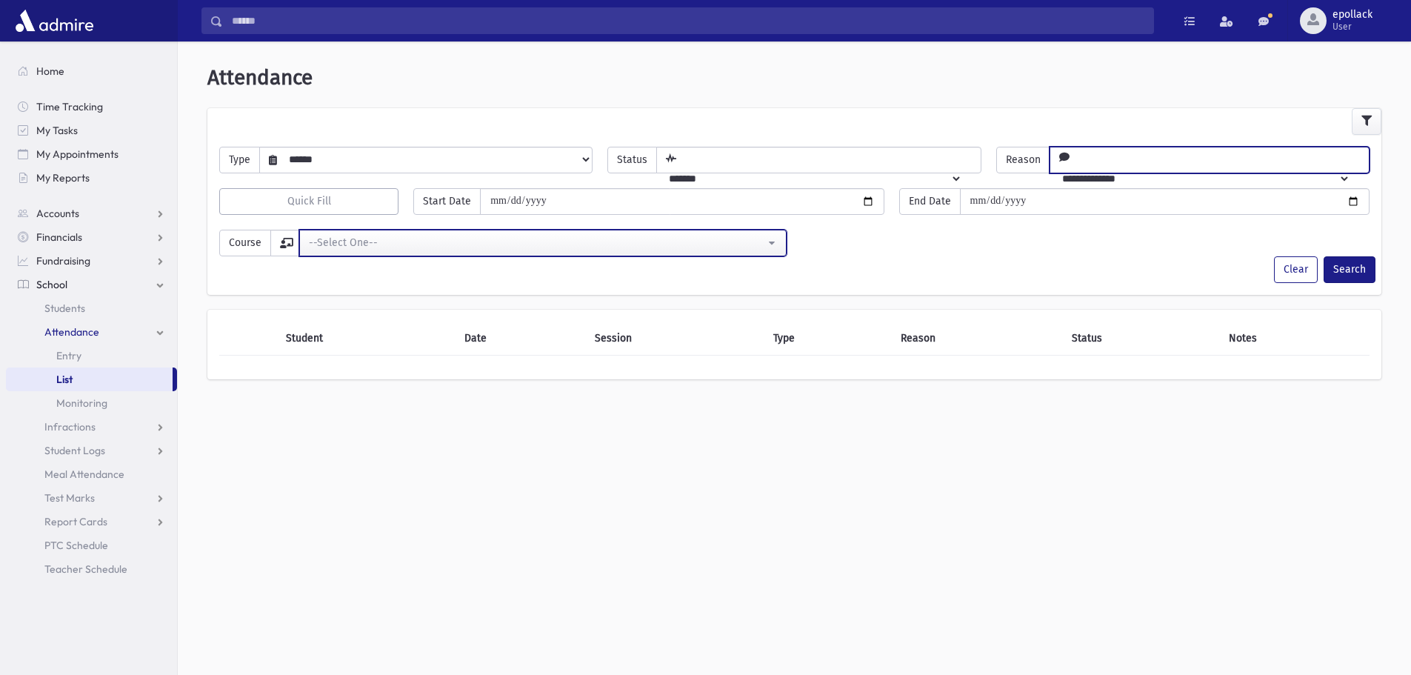
click at [679, 254] on button "--Select One--" at bounding box center [543, 243] width 488 height 27
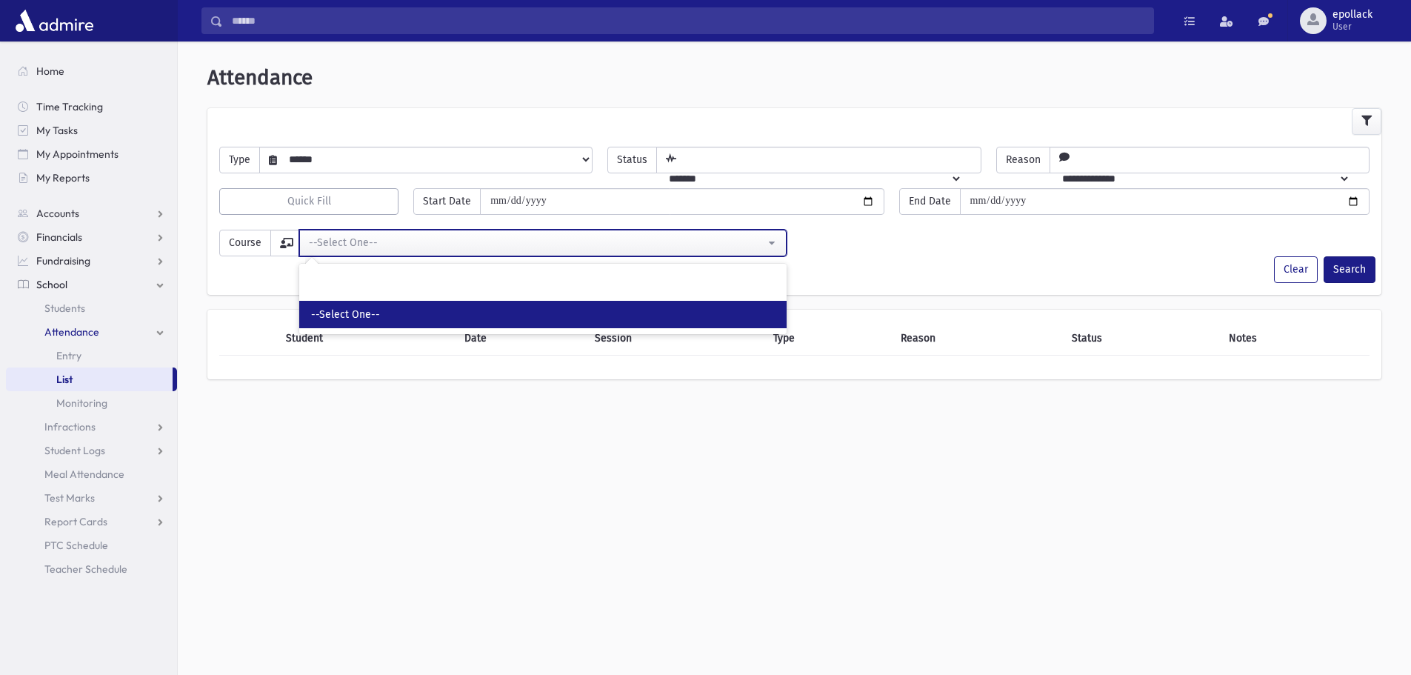
click at [679, 254] on button "--Select One--" at bounding box center [543, 243] width 488 height 27
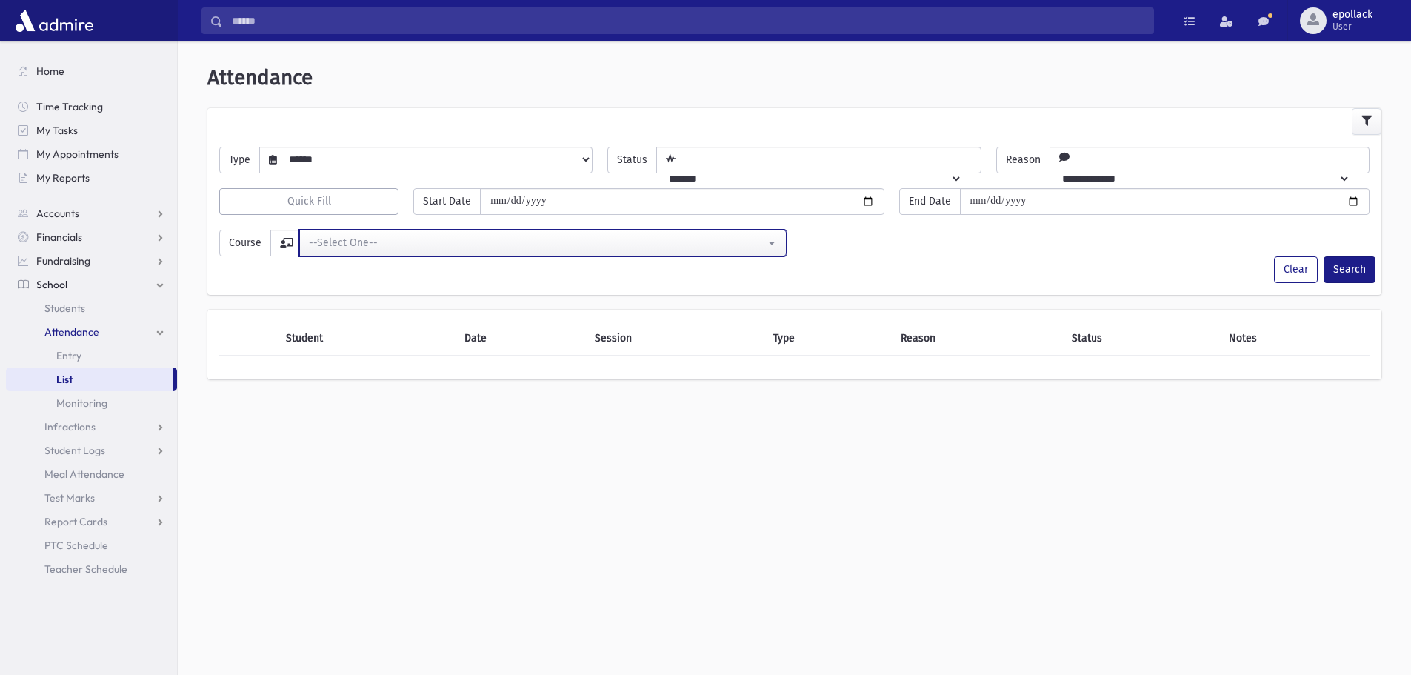
click at [771, 241] on button "--Select One--" at bounding box center [543, 243] width 488 height 27
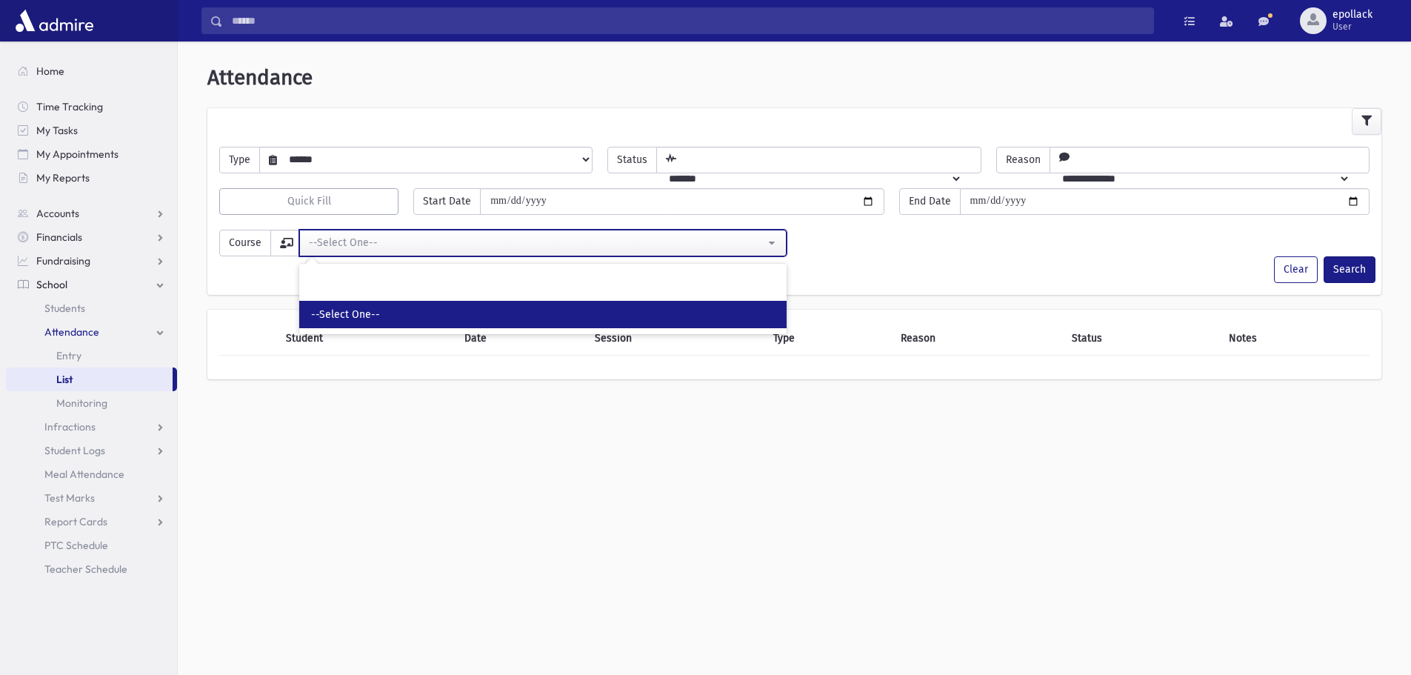
click at [776, 239] on button "--Select One--" at bounding box center [543, 243] width 488 height 27
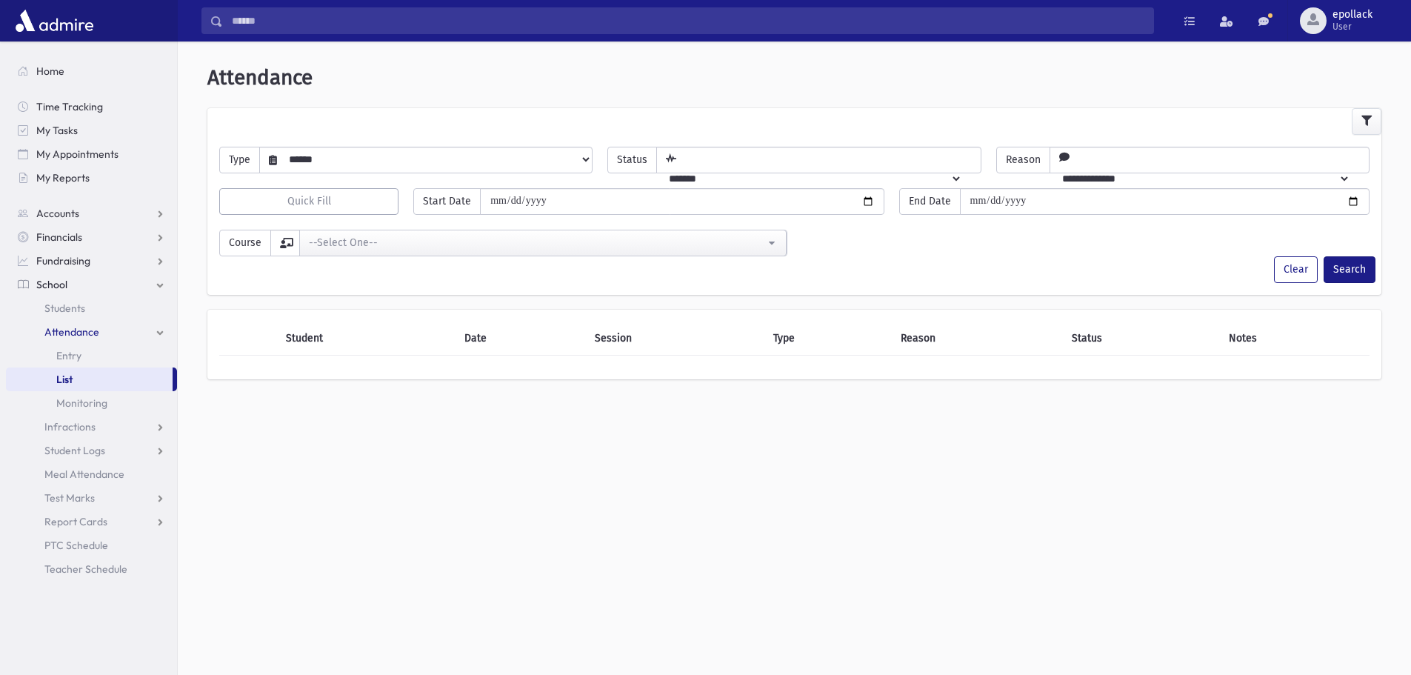
click at [326, 339] on th "Student" at bounding box center [366, 339] width 179 height 34
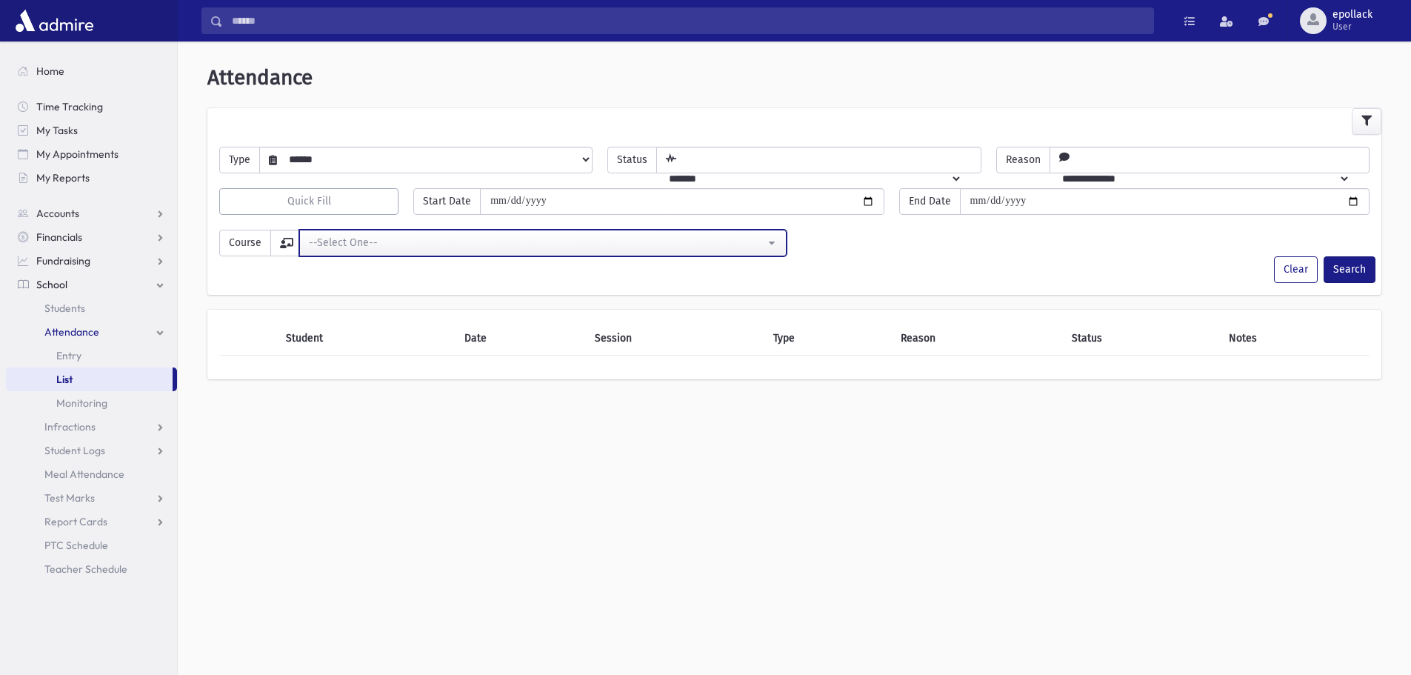
click at [459, 245] on div "--Select One--" at bounding box center [537, 243] width 456 height 16
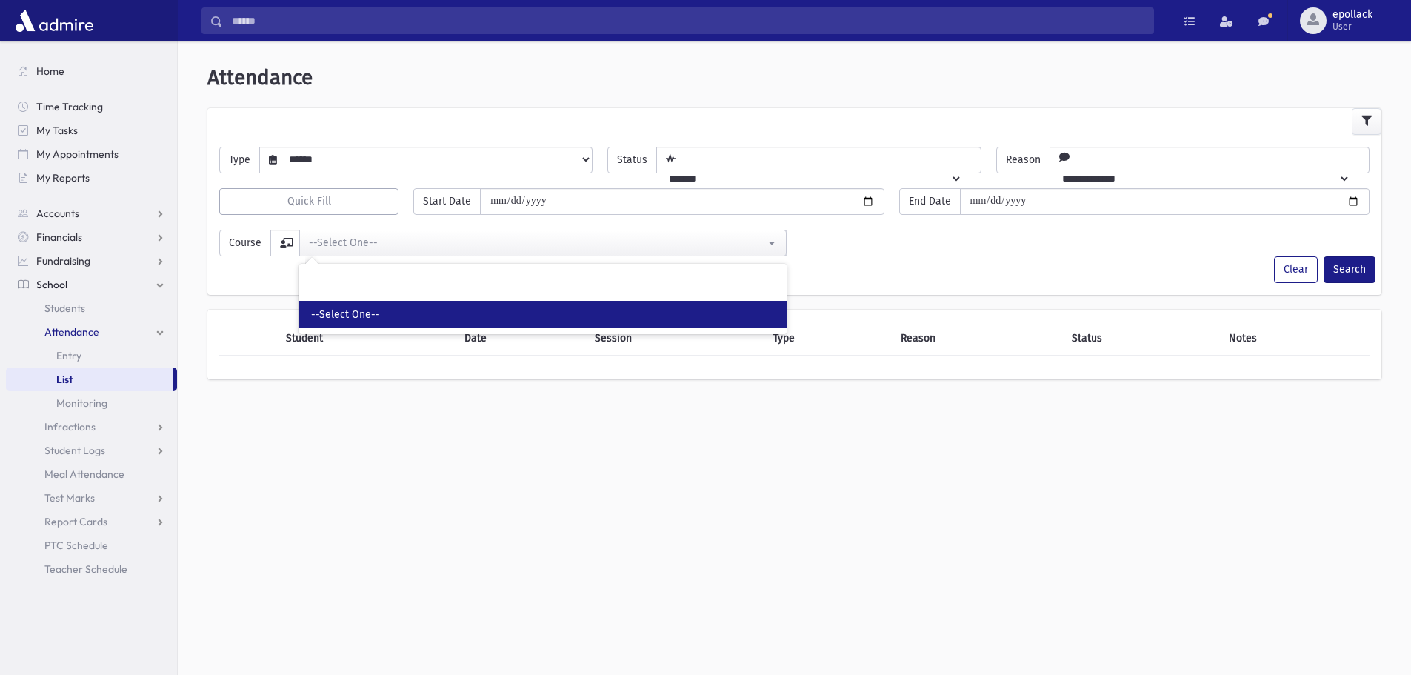
click at [396, 311] on link "--Select One--" at bounding box center [543, 314] width 488 height 27
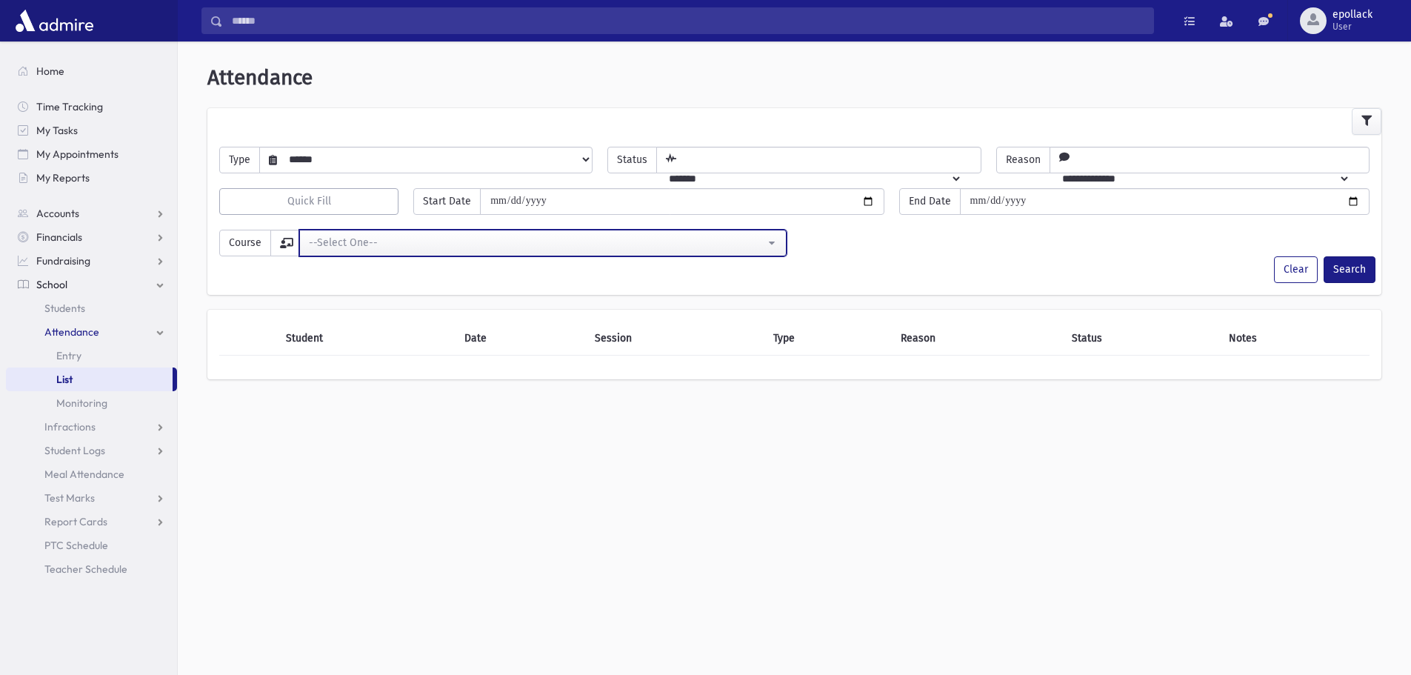
click at [407, 239] on div "--Select One--" at bounding box center [537, 243] width 456 height 16
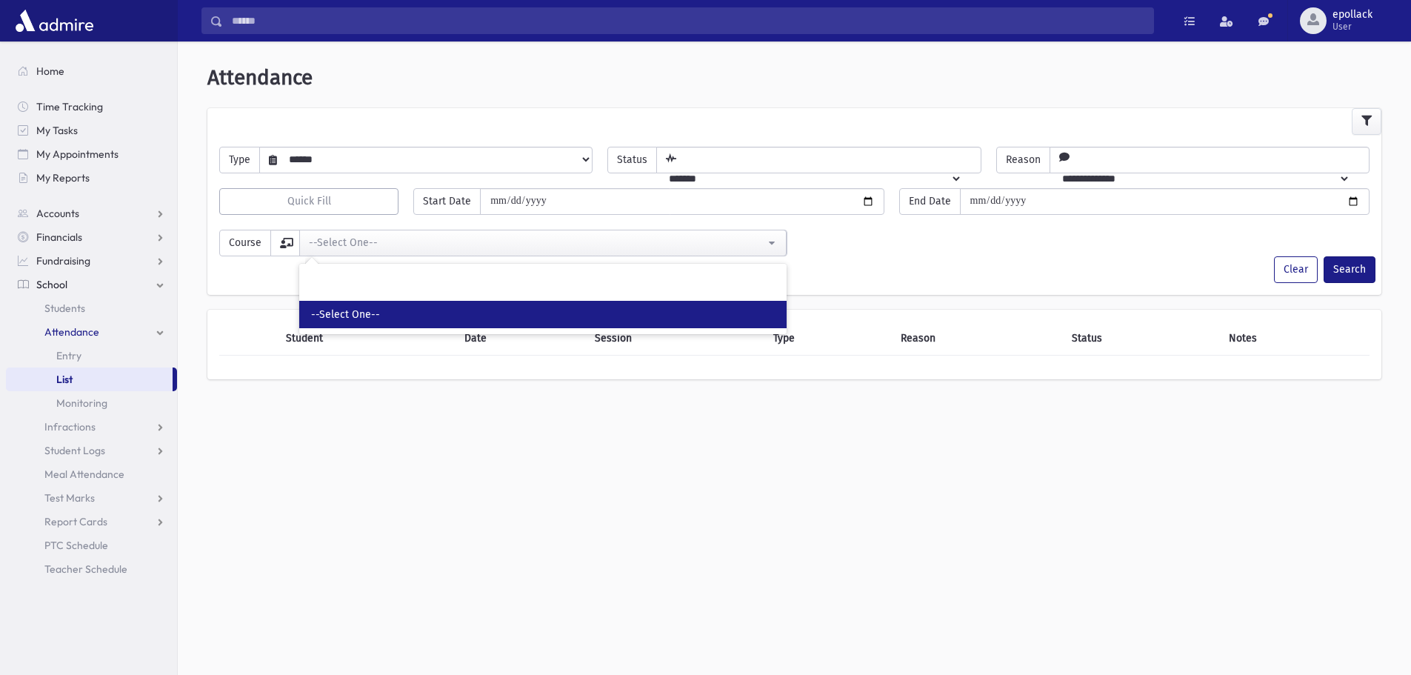
click at [367, 317] on span "--Select One--" at bounding box center [345, 314] width 69 height 15
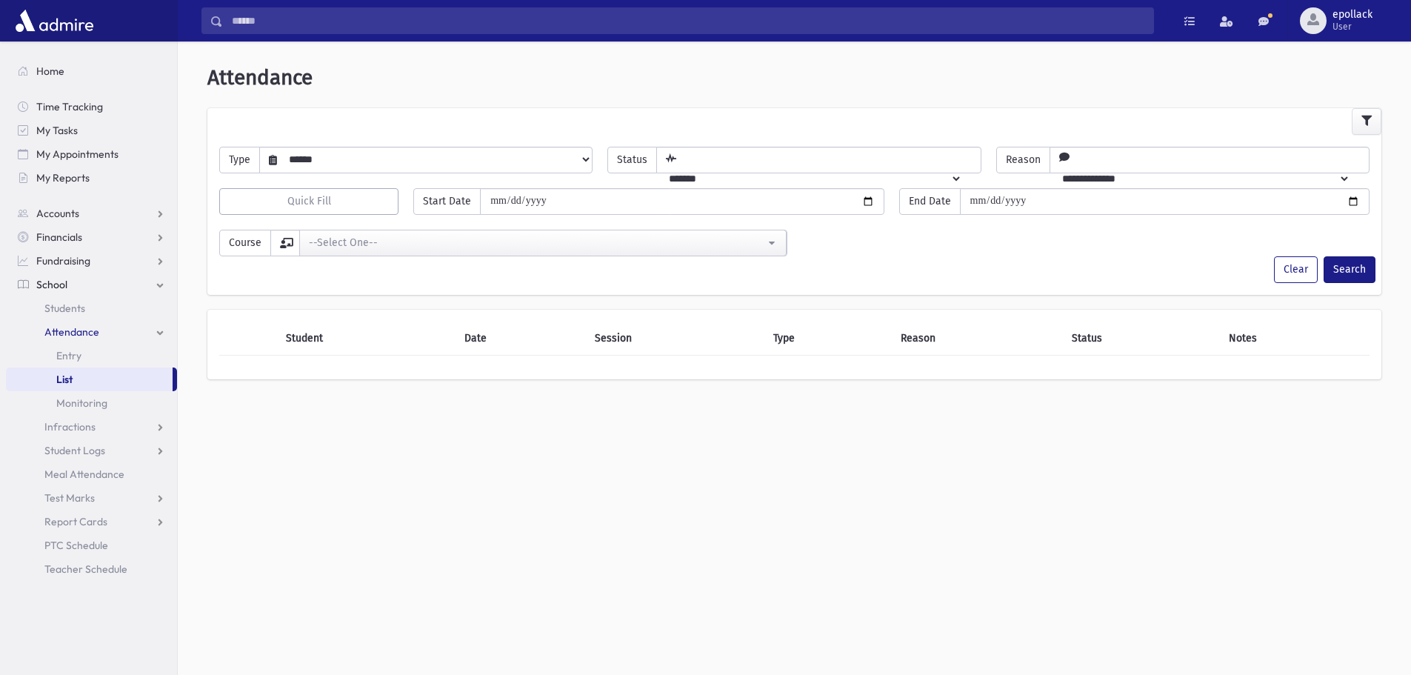
click at [517, 339] on th "Date" at bounding box center [521, 339] width 130 height 34
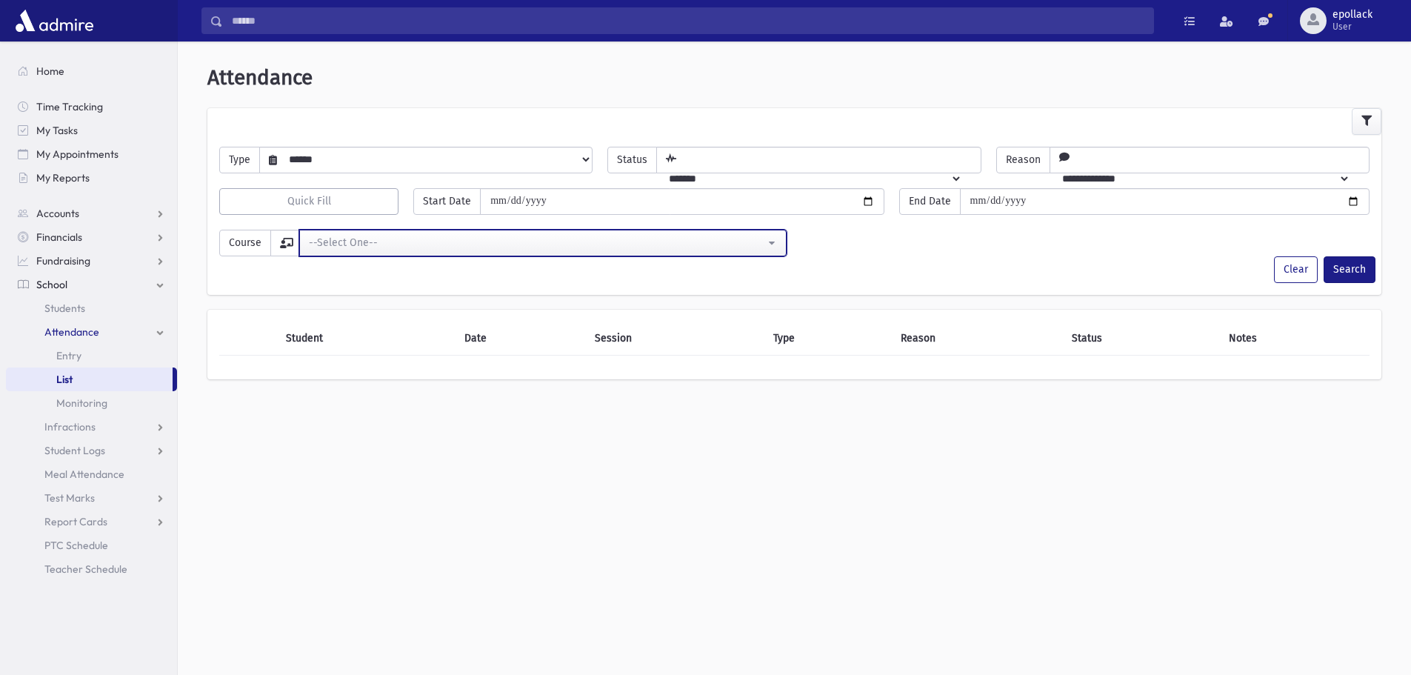
click at [462, 235] on div "--Select One--" at bounding box center [537, 243] width 456 height 16
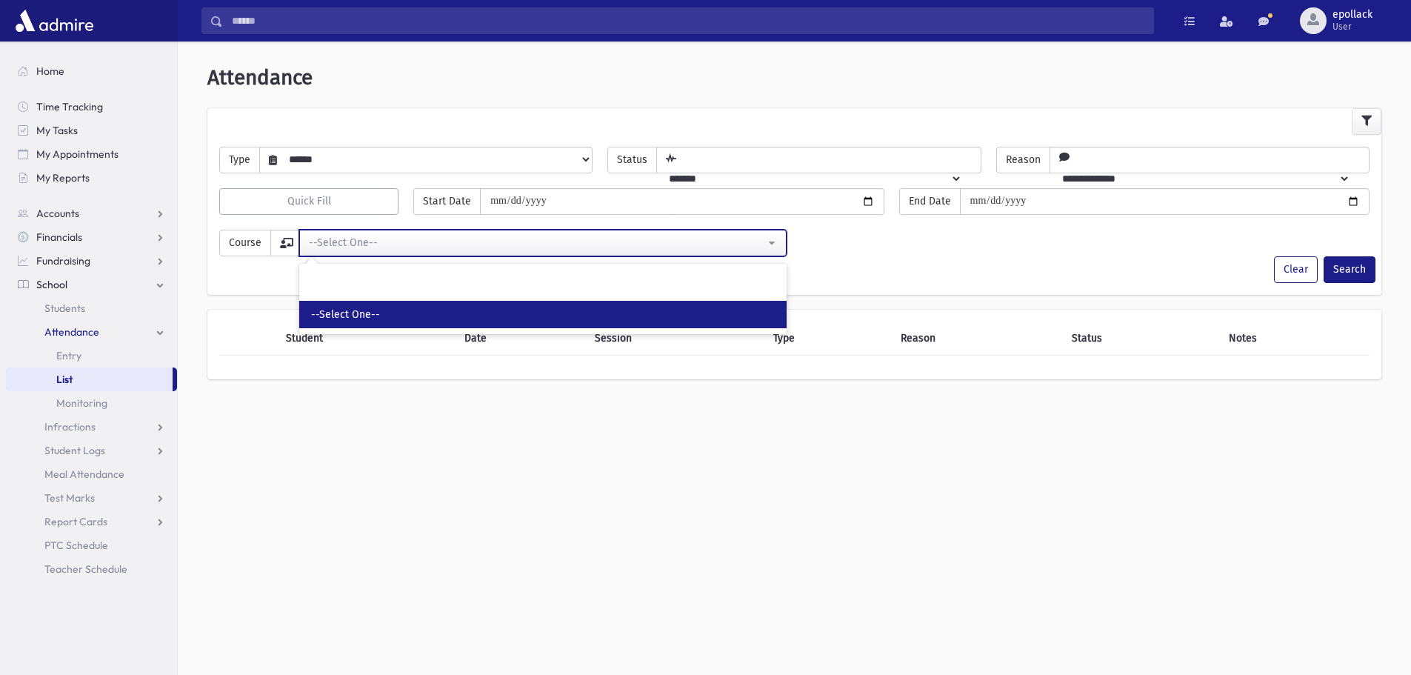
click at [474, 244] on div "--Select One--" at bounding box center [537, 243] width 456 height 16
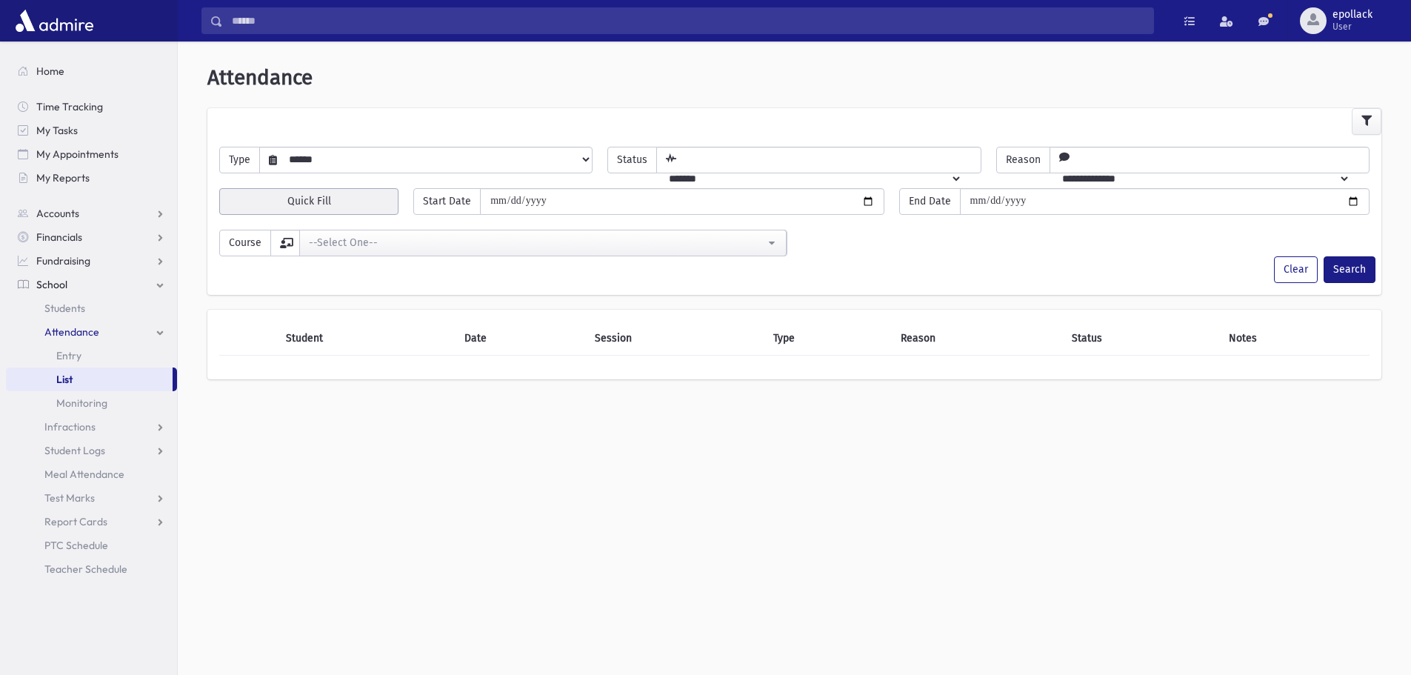
click at [347, 199] on button "Quick Fill" at bounding box center [308, 201] width 179 height 27
click at [329, 247] on div "Today" at bounding box center [339, 241] width 119 height 27
type input "**********"
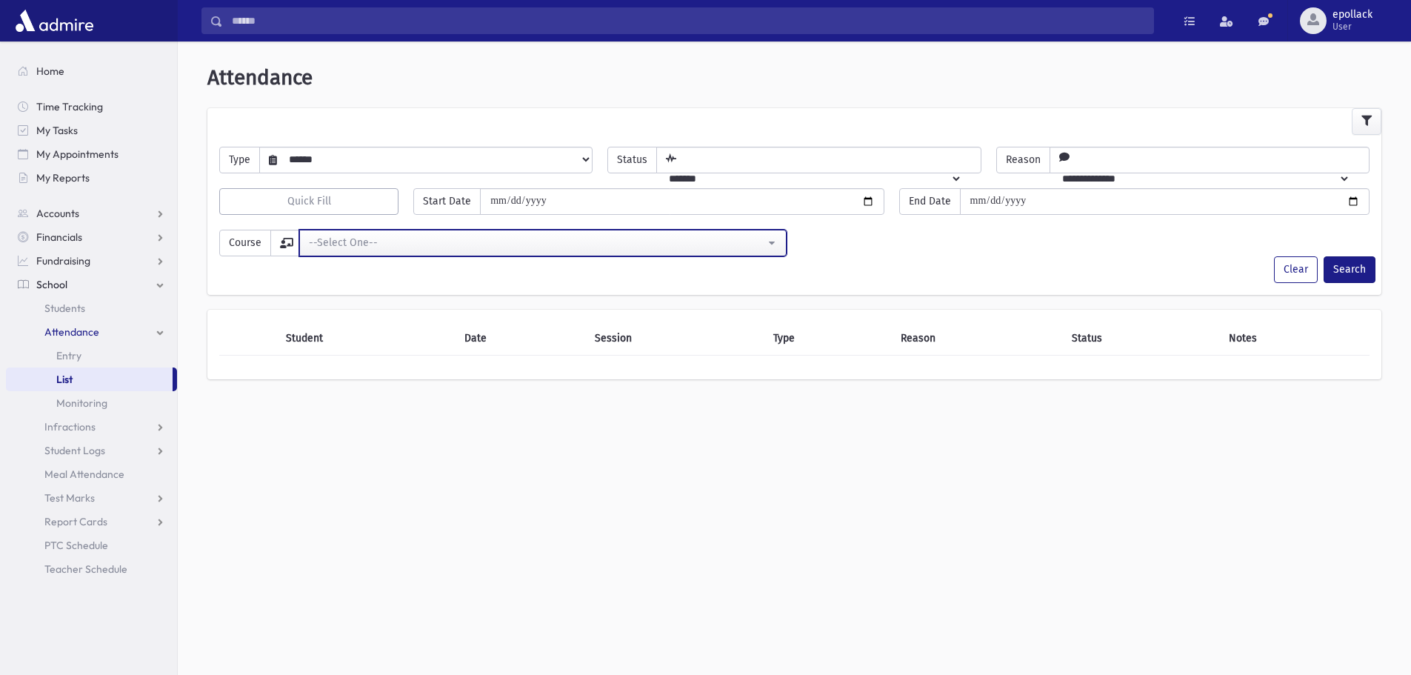
click at [765, 243] on div "--Select One--" at bounding box center [537, 243] width 456 height 16
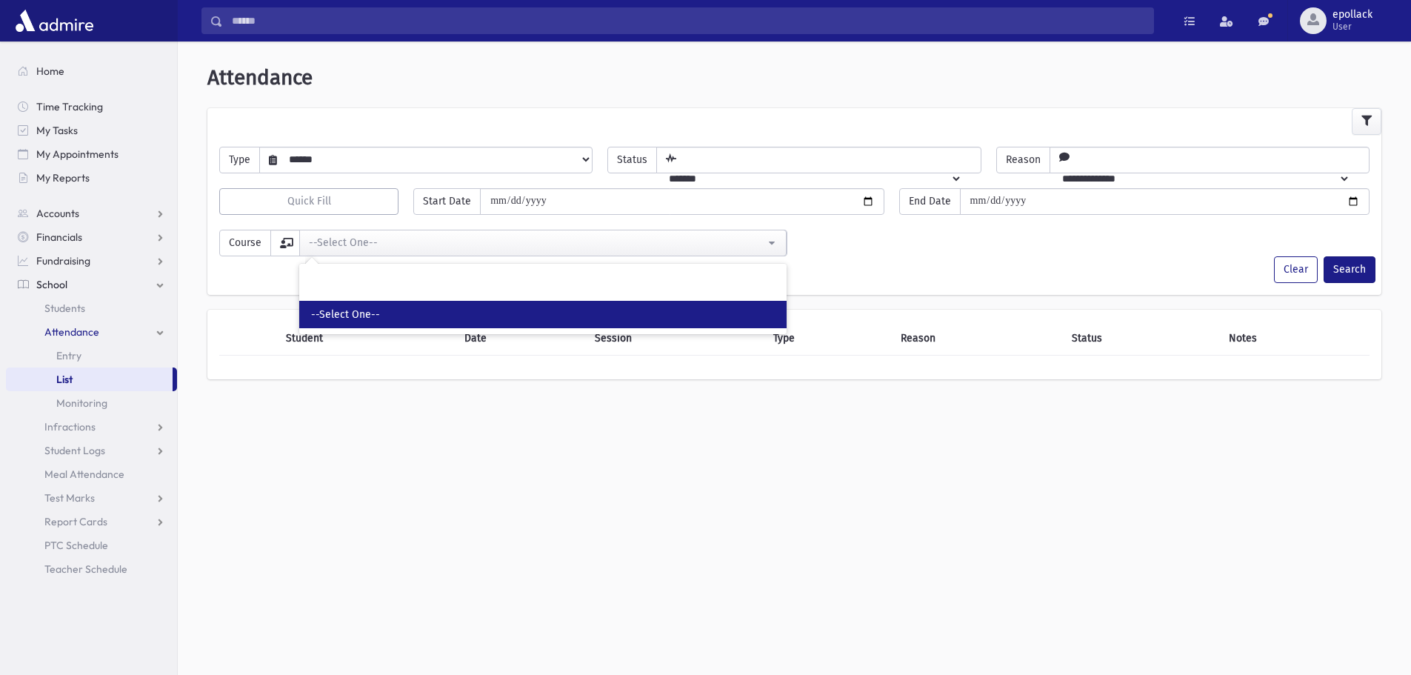
click at [364, 315] on span "--Select One--" at bounding box center [345, 314] width 69 height 15
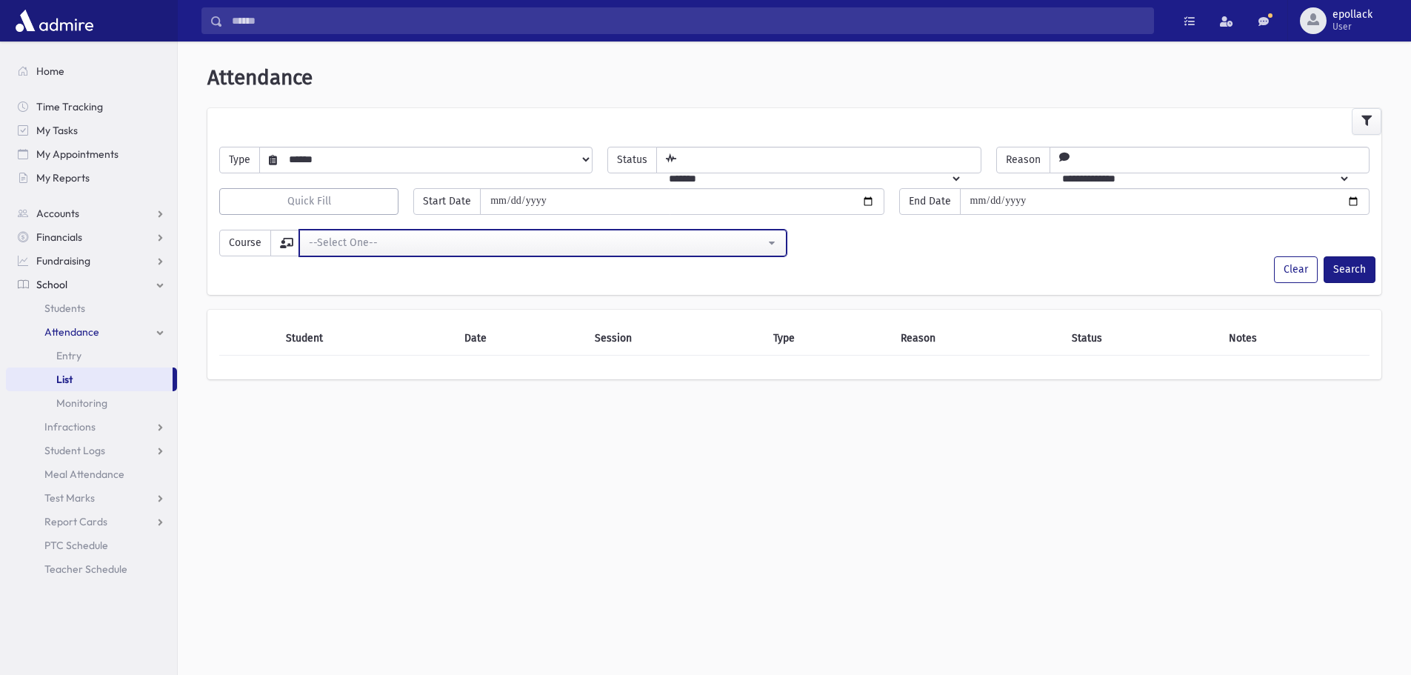
click at [378, 237] on div "--Select One--" at bounding box center [537, 243] width 456 height 16
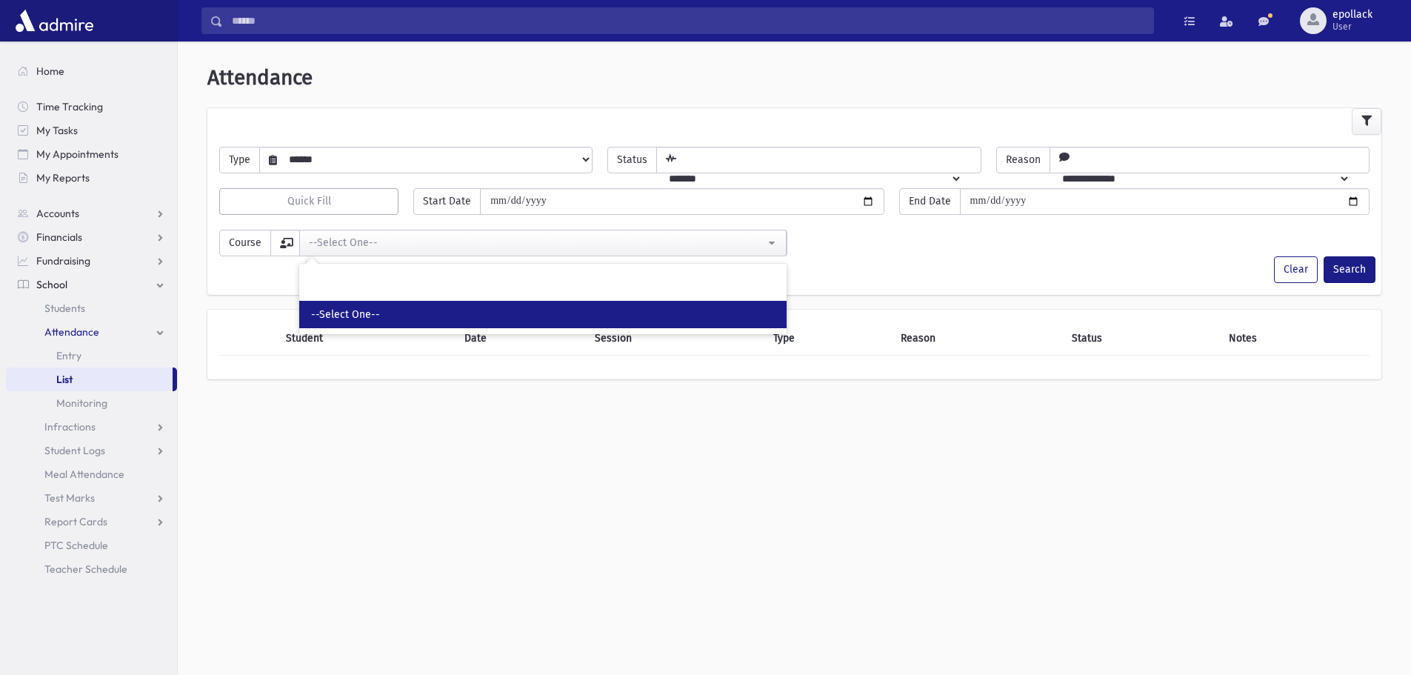
click at [605, 537] on div "**********" at bounding box center [795, 363] width 1234 height 633
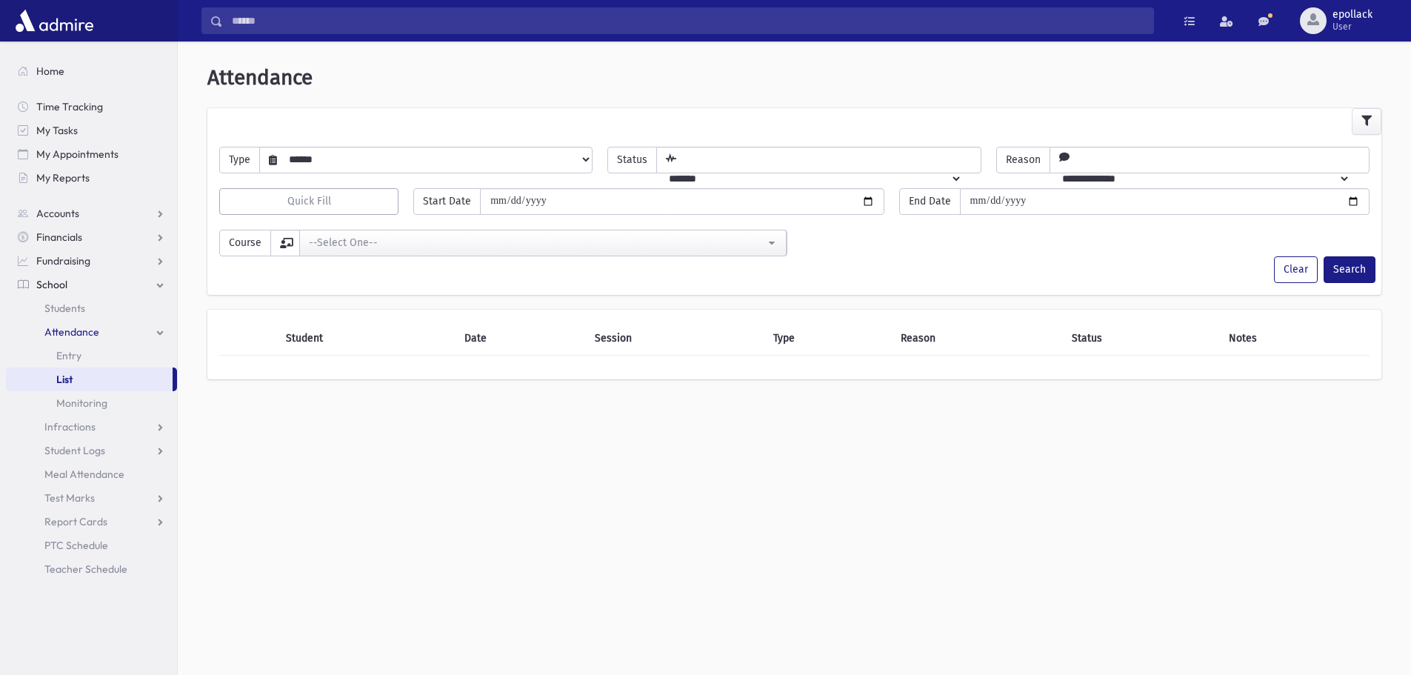
click at [302, 348] on th "Student" at bounding box center [366, 339] width 179 height 34
click at [325, 336] on th "Student" at bounding box center [366, 339] width 179 height 34
click at [530, 341] on th "Date" at bounding box center [521, 339] width 130 height 34
click at [899, 341] on th "Reason" at bounding box center [977, 339] width 171 height 34
click at [1162, 356] on div "Student Date Session Type Reason Status Notes" at bounding box center [794, 345] width 1174 height 70
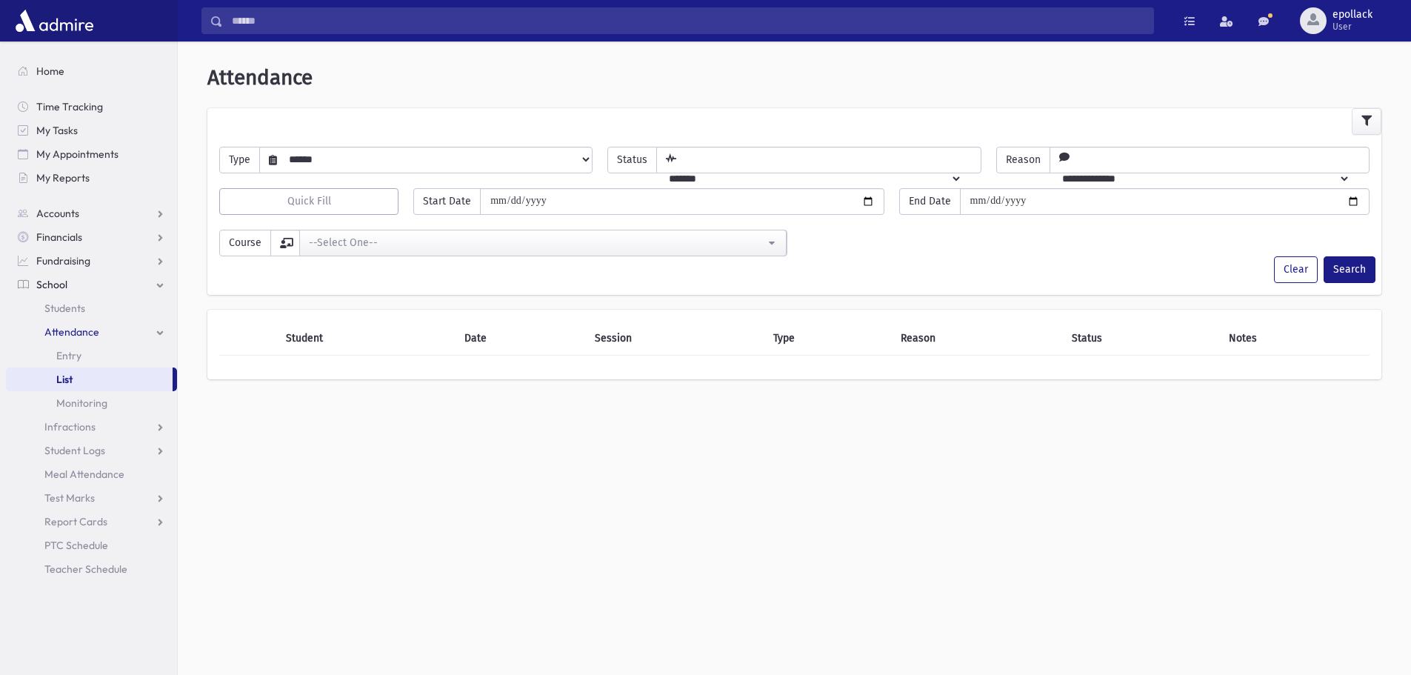
click at [1331, 350] on th "Notes" at bounding box center [1295, 339] width 150 height 34
click at [1354, 273] on button "Search" at bounding box center [1350, 269] width 52 height 27
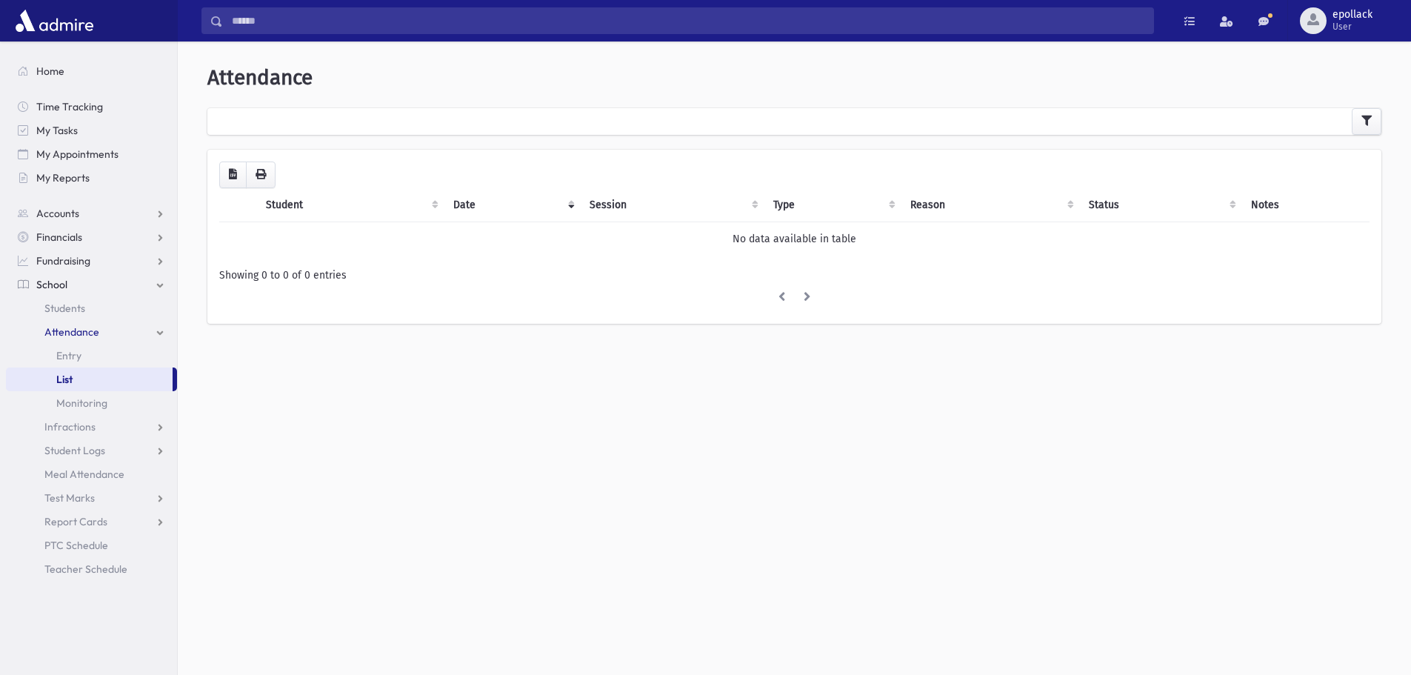
click at [349, 264] on div "Loading... Student Date Session Type Reason Status Notes No data available in t…" at bounding box center [794, 237] width 1151 height 150
drag, startPoint x: 349, startPoint y: 264, endPoint x: 390, endPoint y: 264, distance: 41.5
click at [350, 264] on div "Loading... Student Date Session Type Reason Status Notes No data available in t…" at bounding box center [794, 237] width 1151 height 150
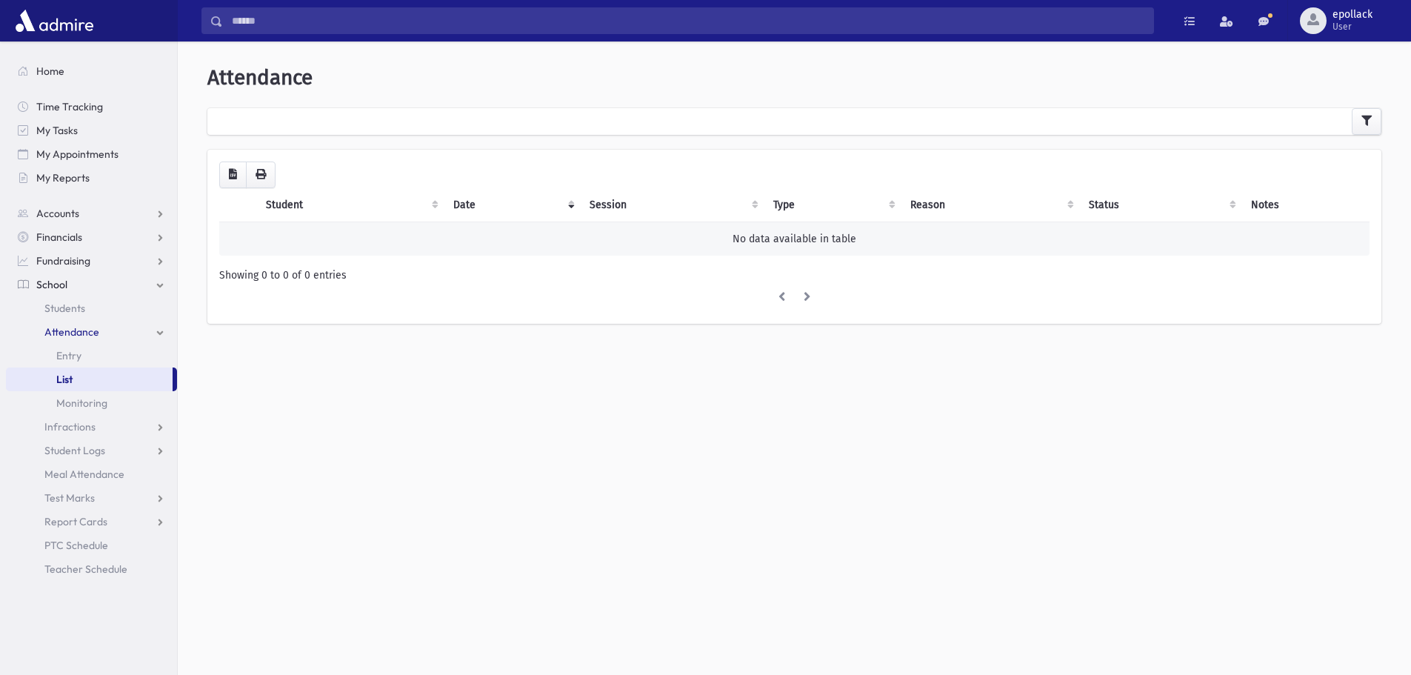
click at [828, 243] on td "No data available in table" at bounding box center [794, 239] width 1151 height 34
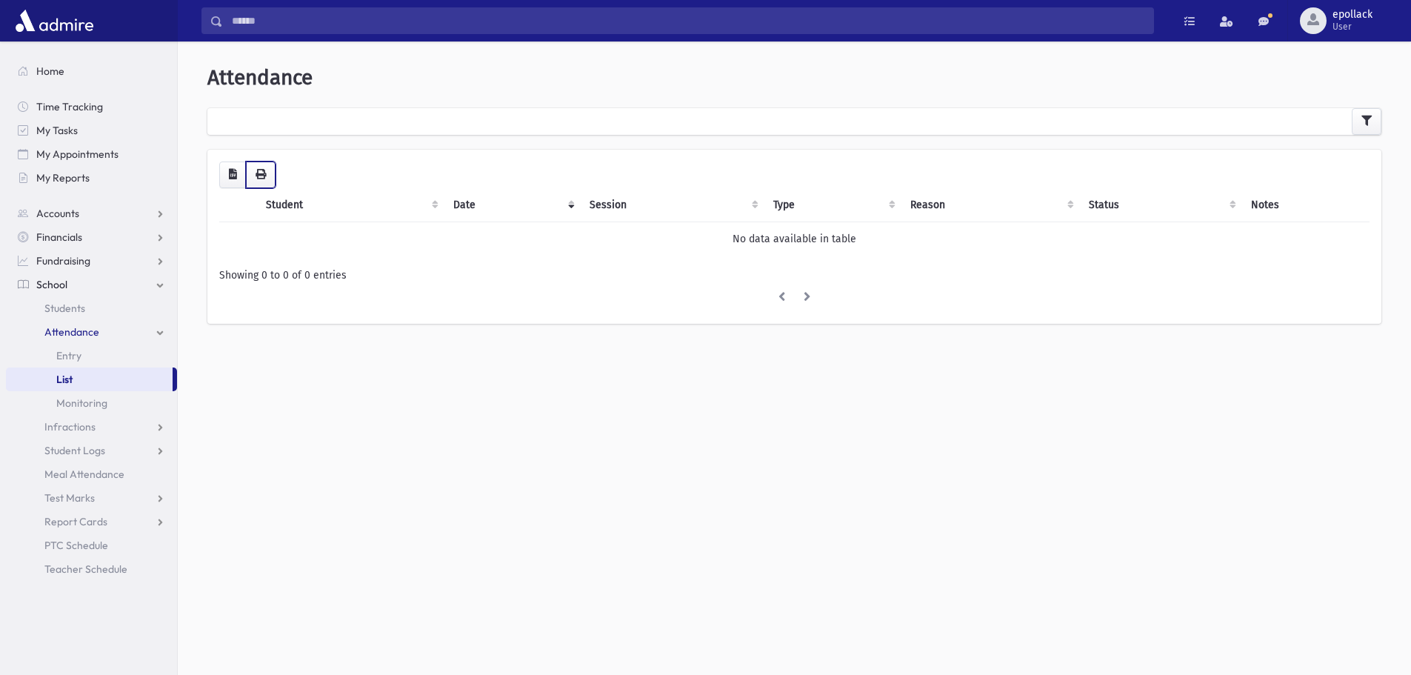
click at [251, 166] on button "button" at bounding box center [261, 175] width 30 height 27
